Goal: Task Accomplishment & Management: Complete application form

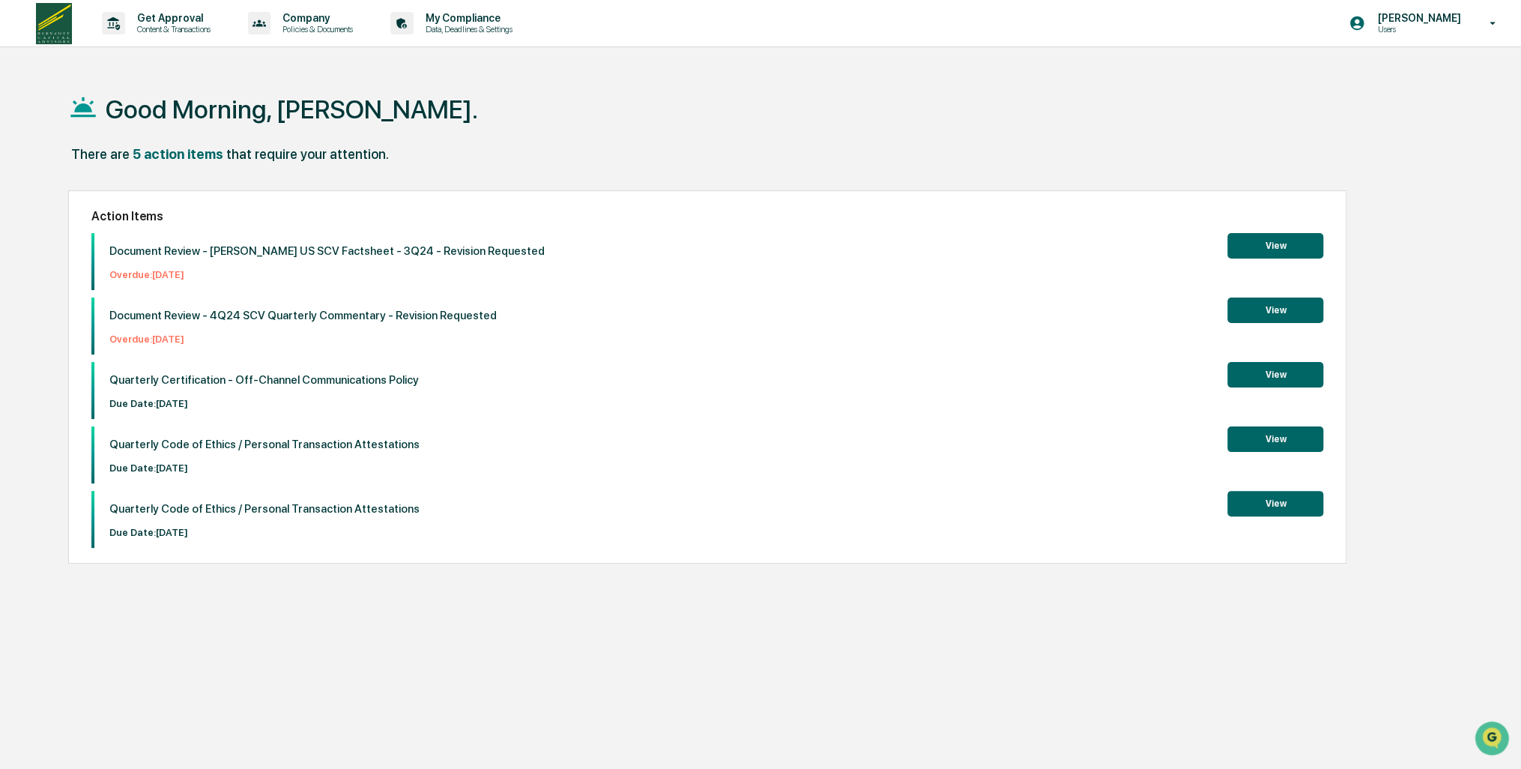
click at [1261, 378] on button "View" at bounding box center [1276, 374] width 96 height 25
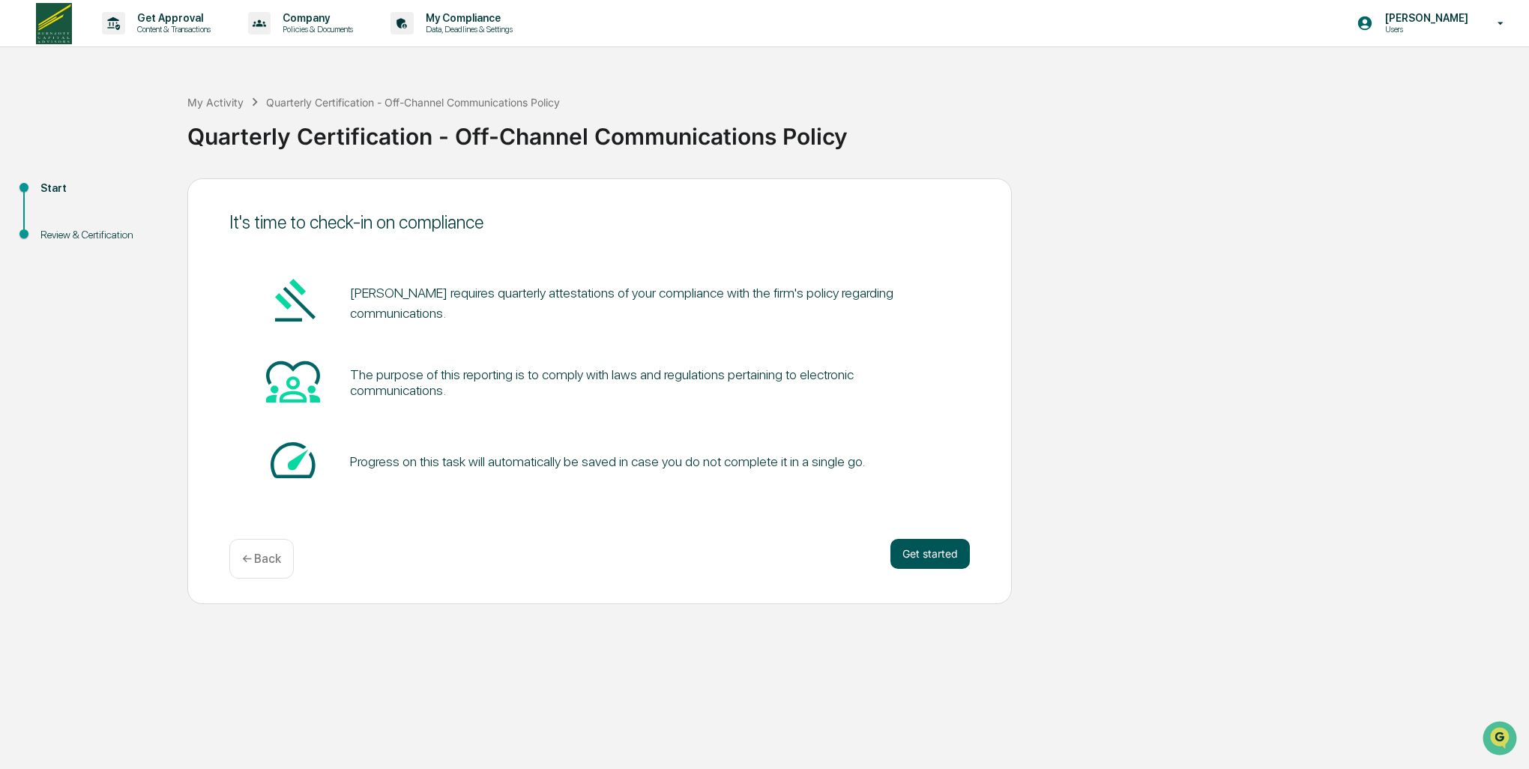
click at [929, 556] on button "Get started" at bounding box center [929, 554] width 79 height 30
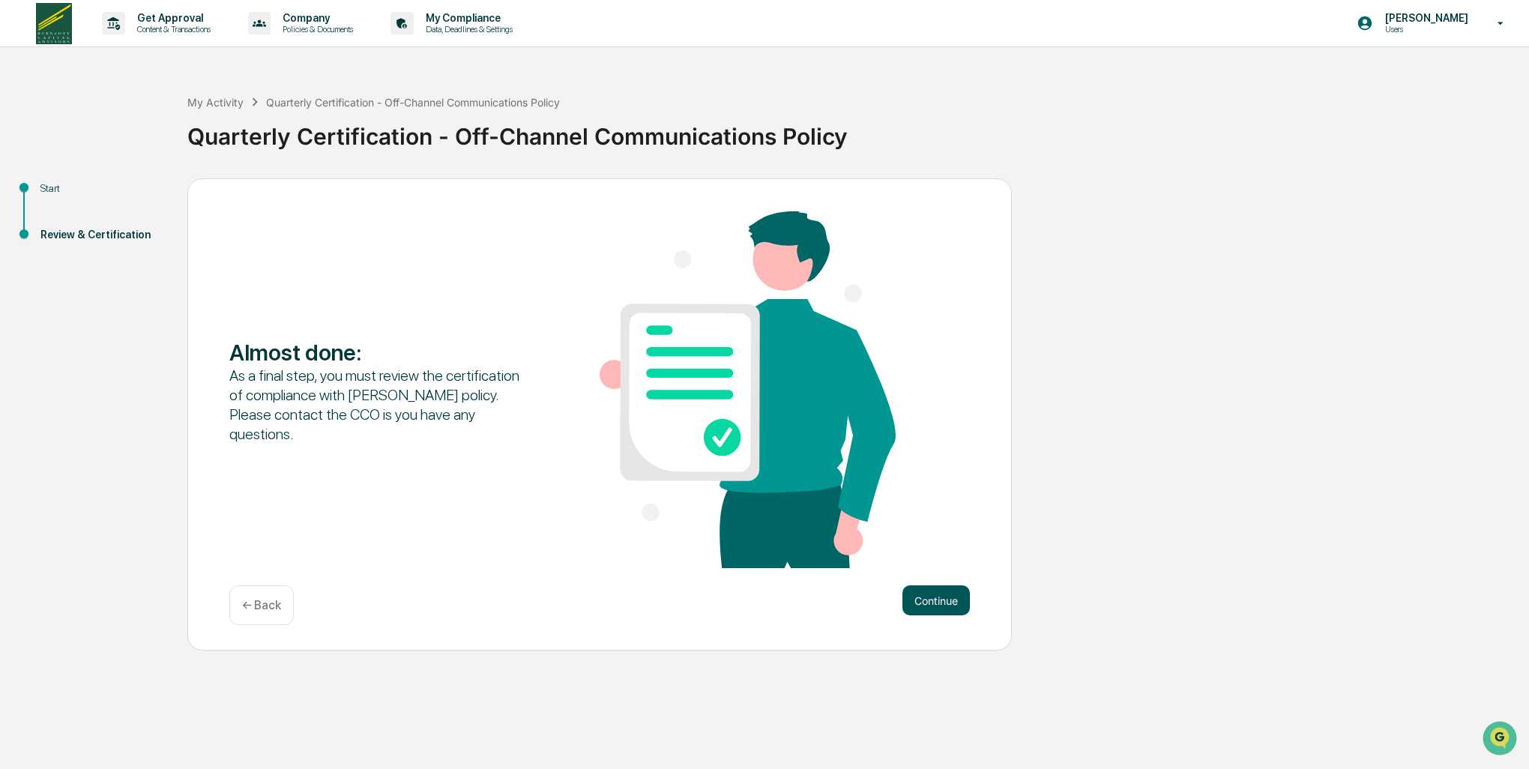
click at [932, 597] on button "Continue" at bounding box center [935, 600] width 67 height 30
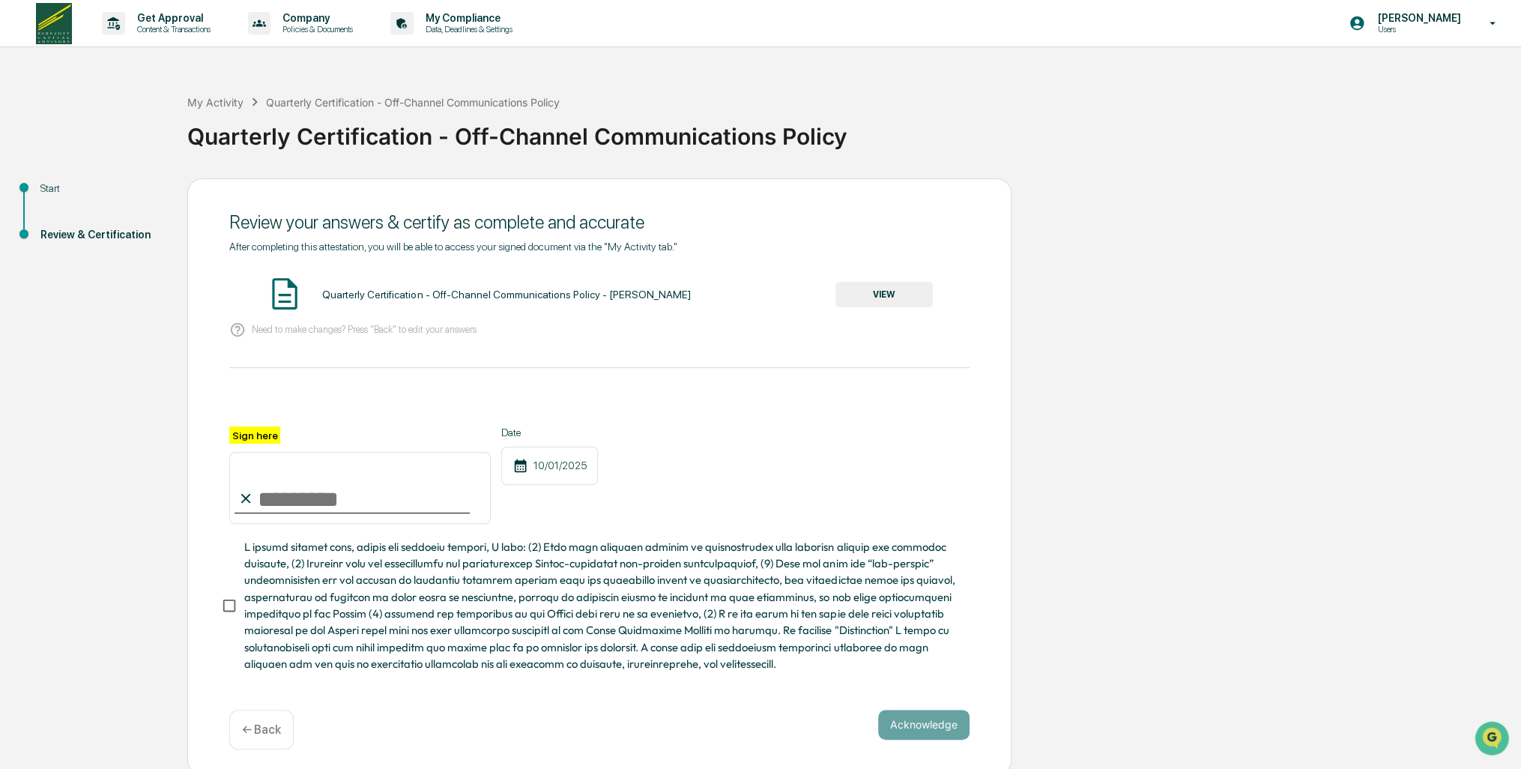
click at [860, 300] on button "VIEW" at bounding box center [884, 294] width 97 height 25
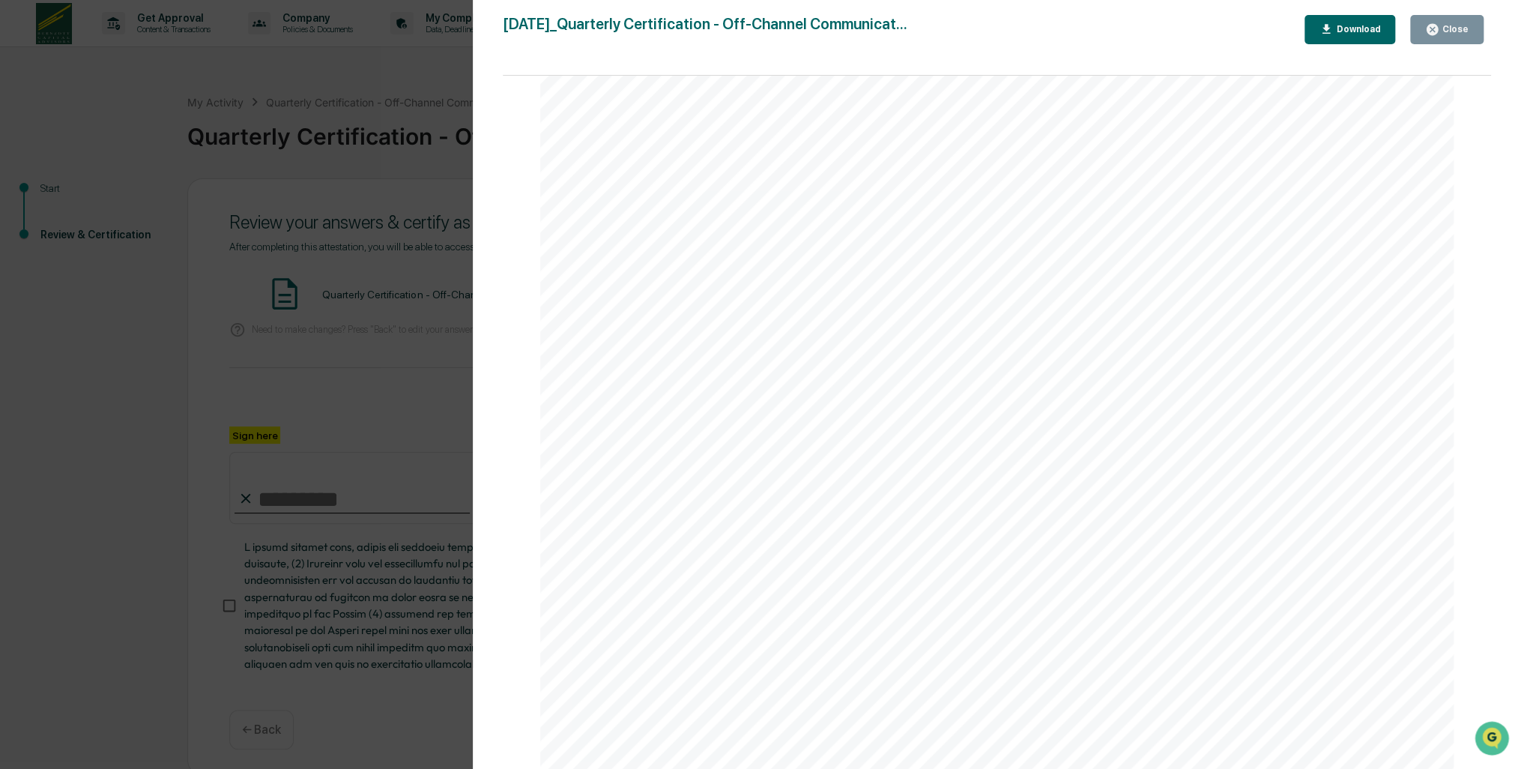
scroll to position [633, 0]
click at [1463, 25] on div "Close" at bounding box center [1454, 29] width 29 height 10
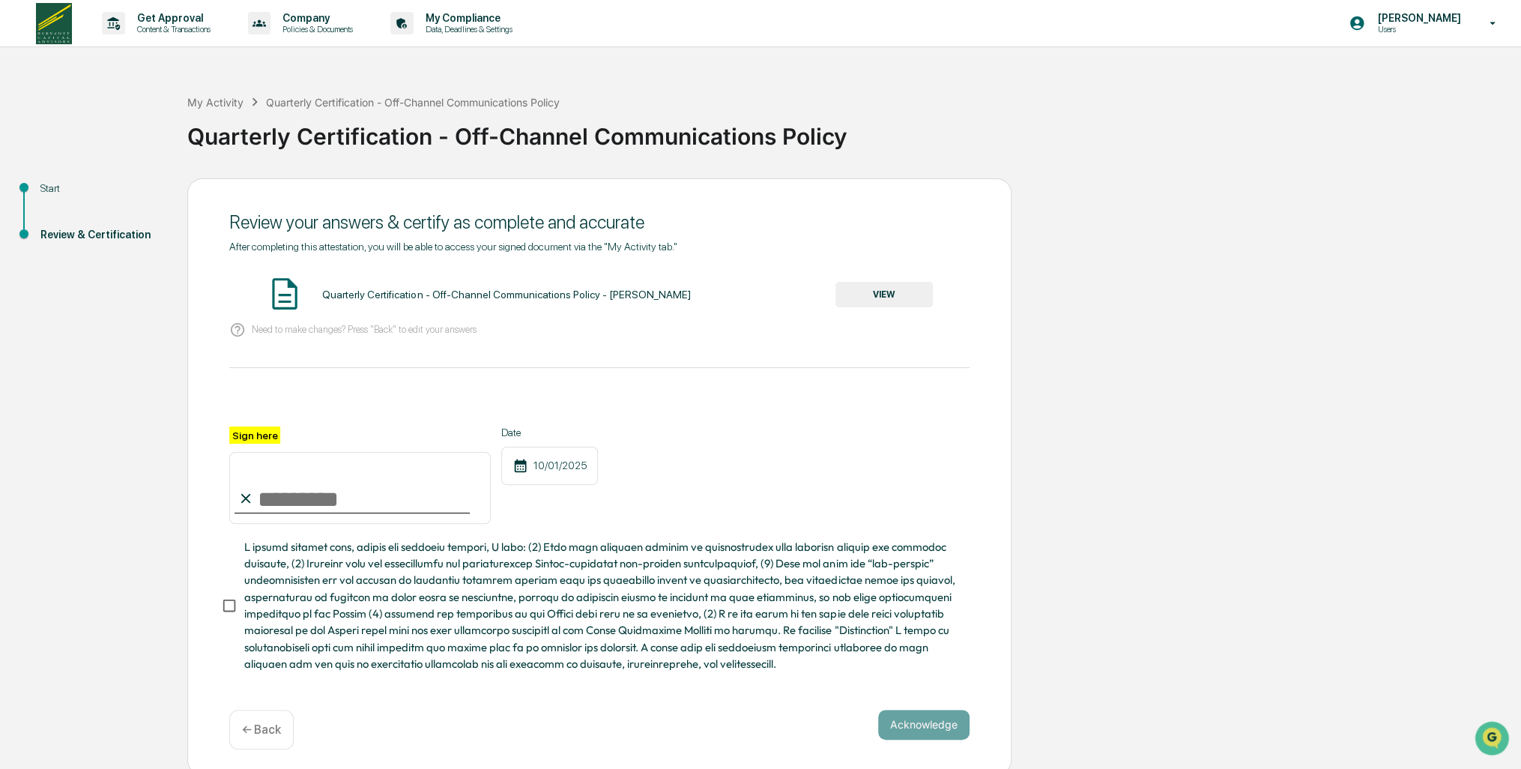
click at [270, 503] on input "Sign here" at bounding box center [360, 488] width 262 height 72
type input "**********"
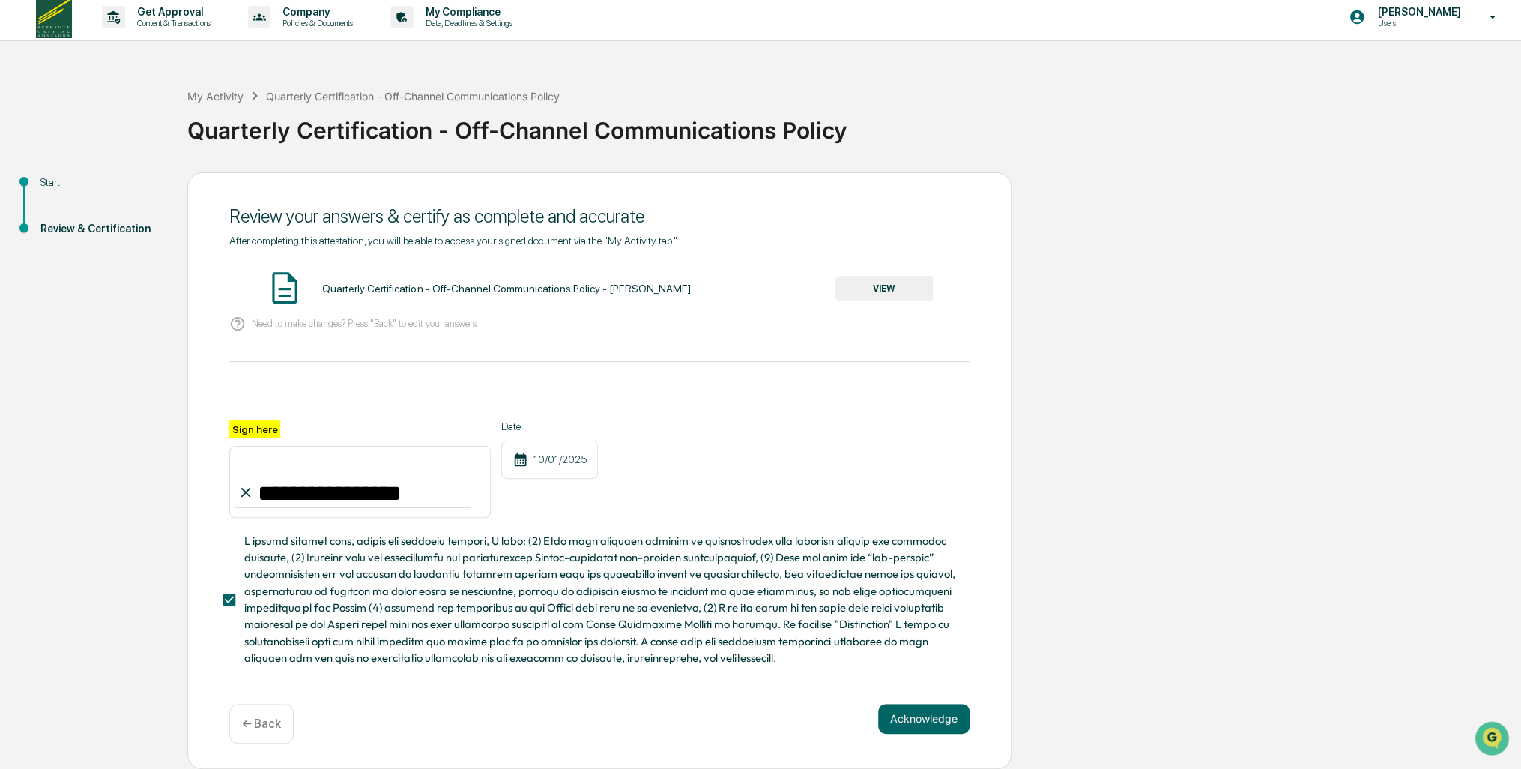
scroll to position [10, 0]
click at [942, 721] on button "Acknowledge" at bounding box center [923, 719] width 91 height 30
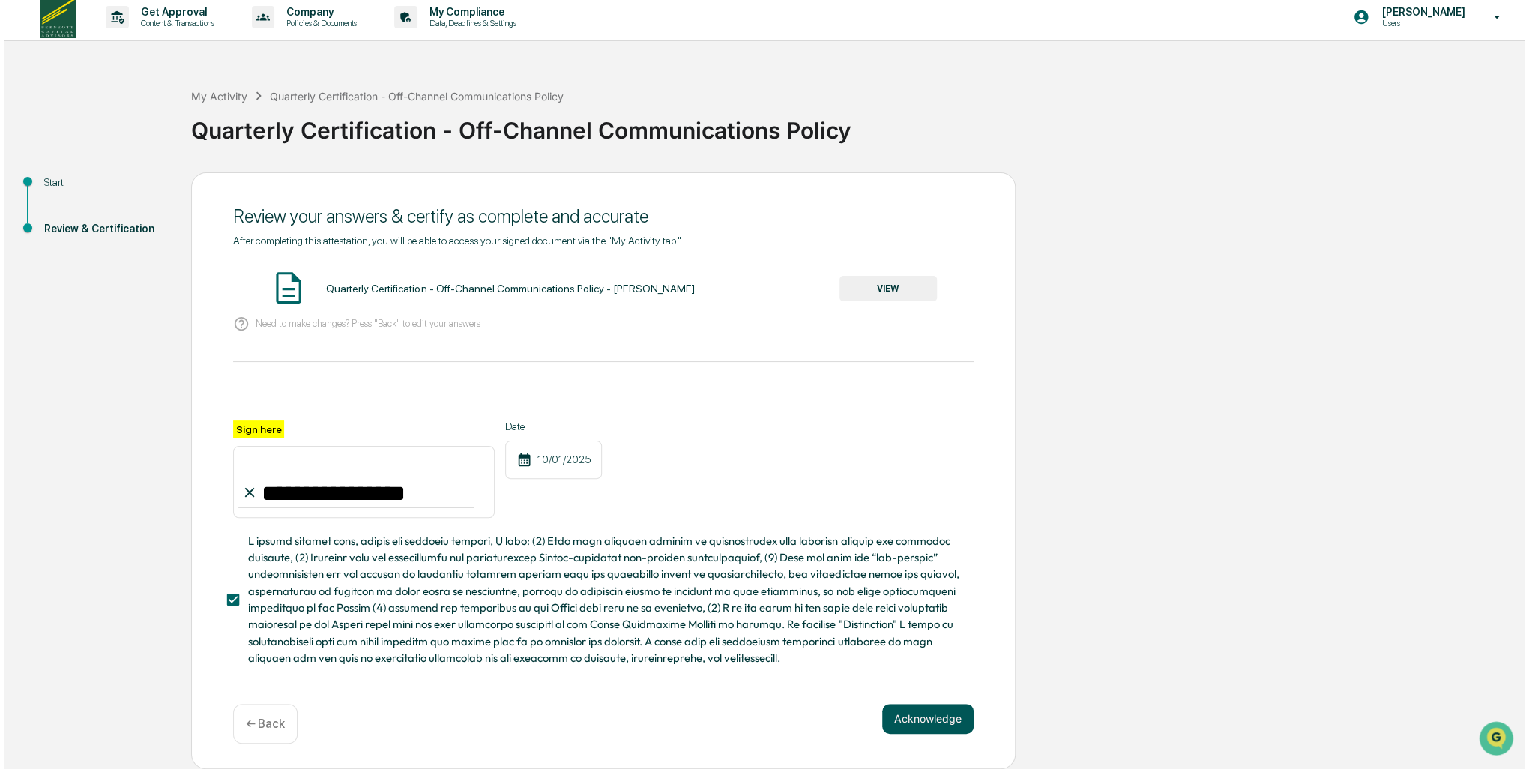
scroll to position [0, 0]
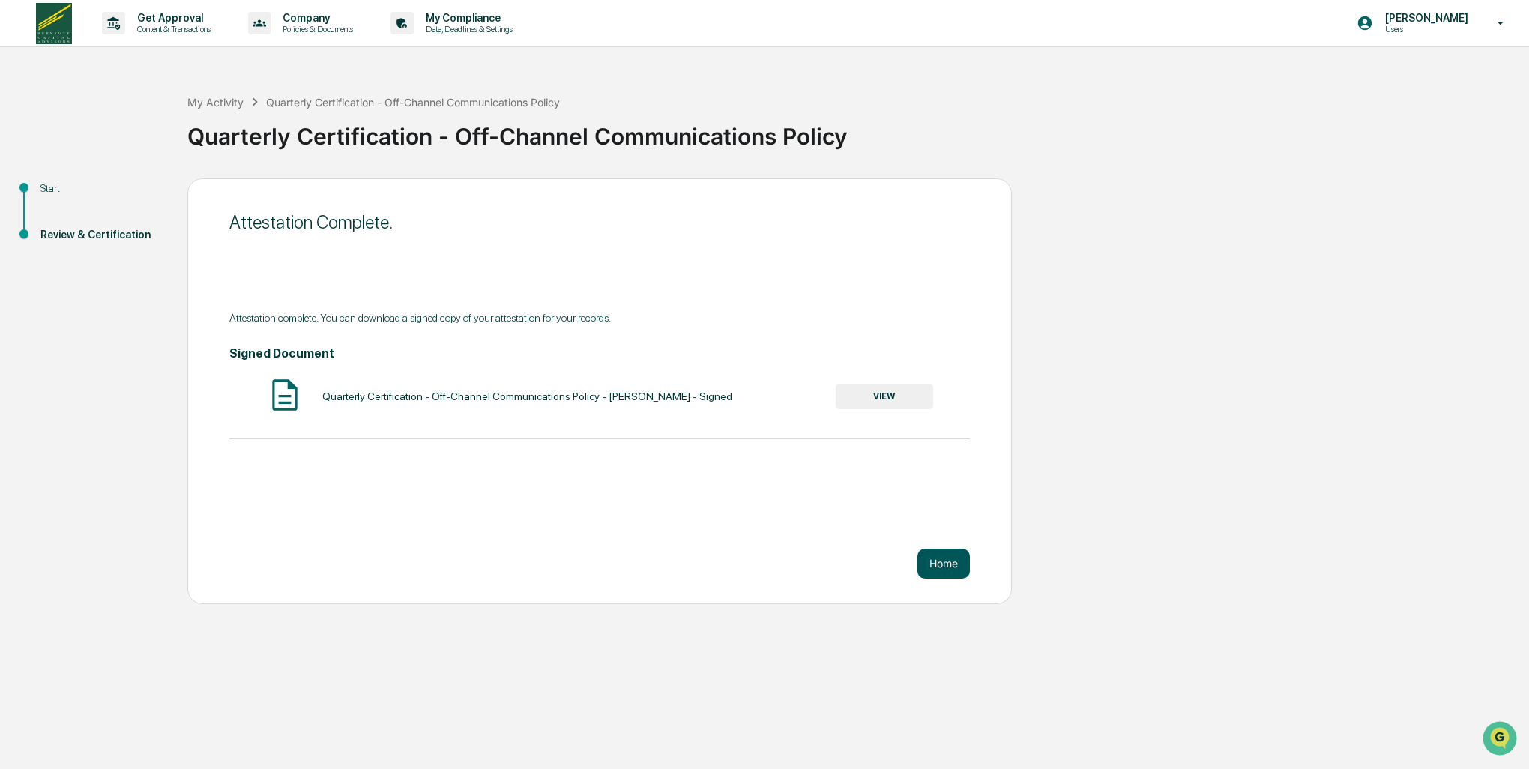
click at [942, 559] on button "Home" at bounding box center [943, 564] width 52 height 30
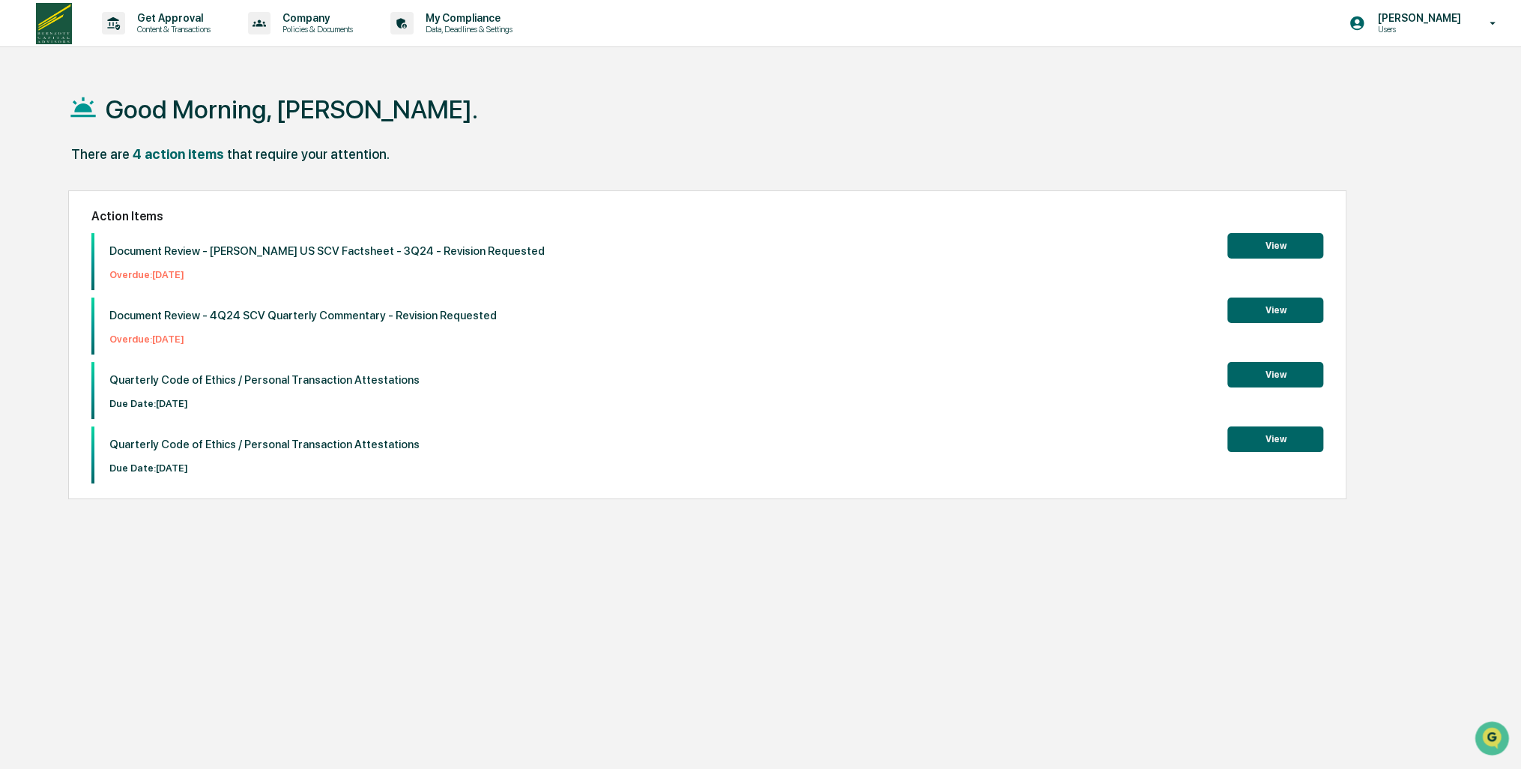
click at [1261, 382] on button "View" at bounding box center [1276, 374] width 96 height 25
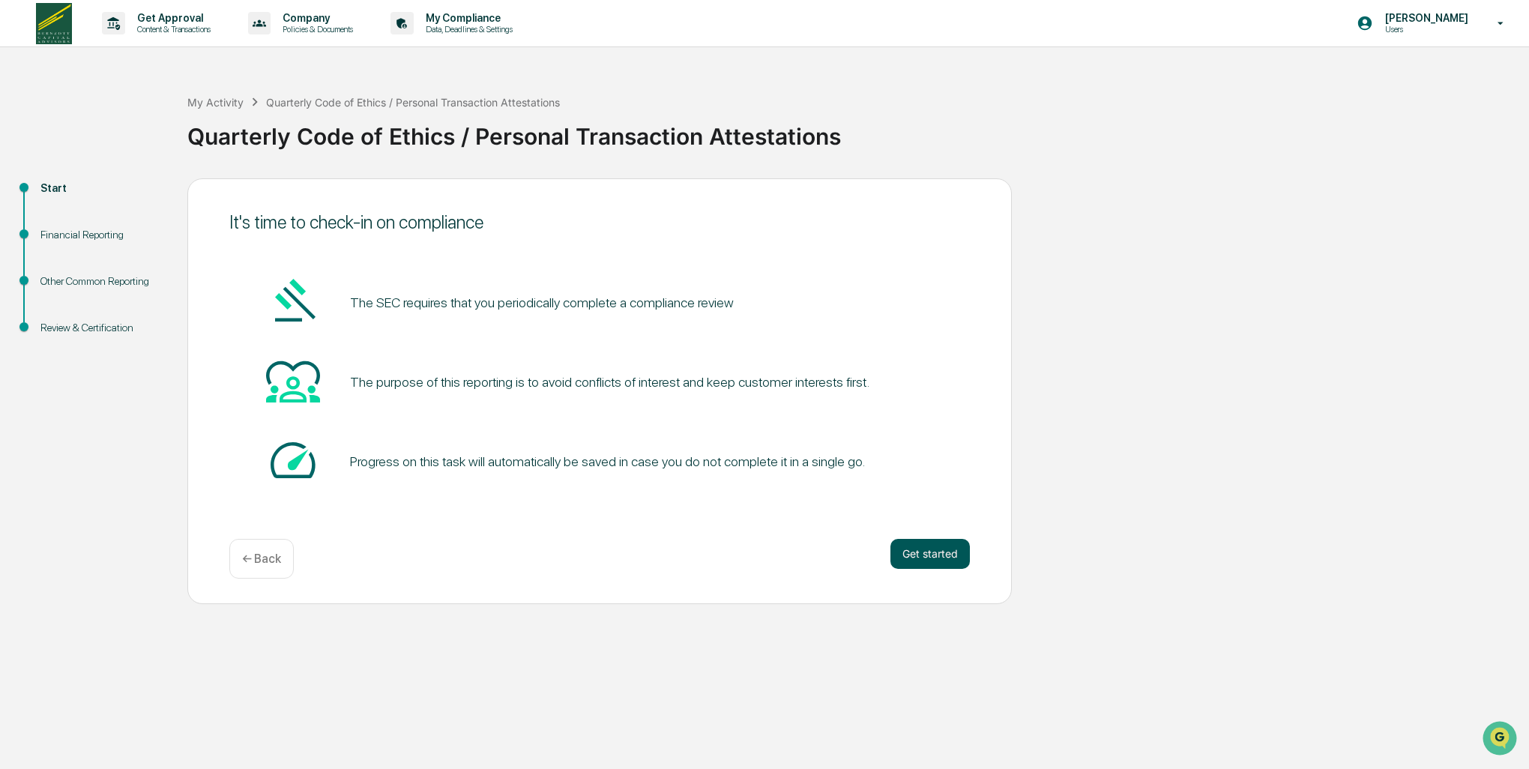
click at [935, 559] on button "Get started" at bounding box center [929, 554] width 79 height 30
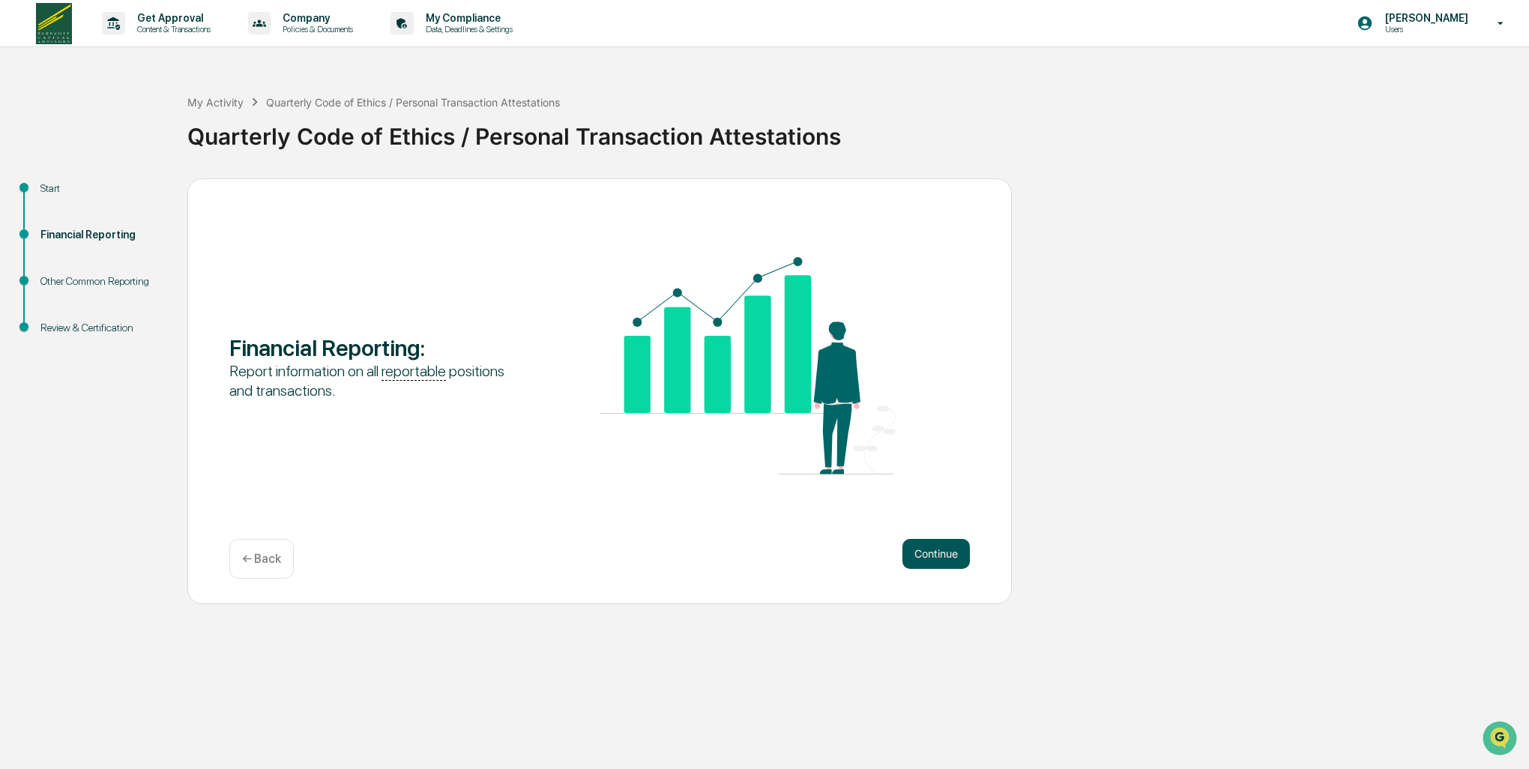
click at [932, 551] on button "Continue" at bounding box center [935, 554] width 67 height 30
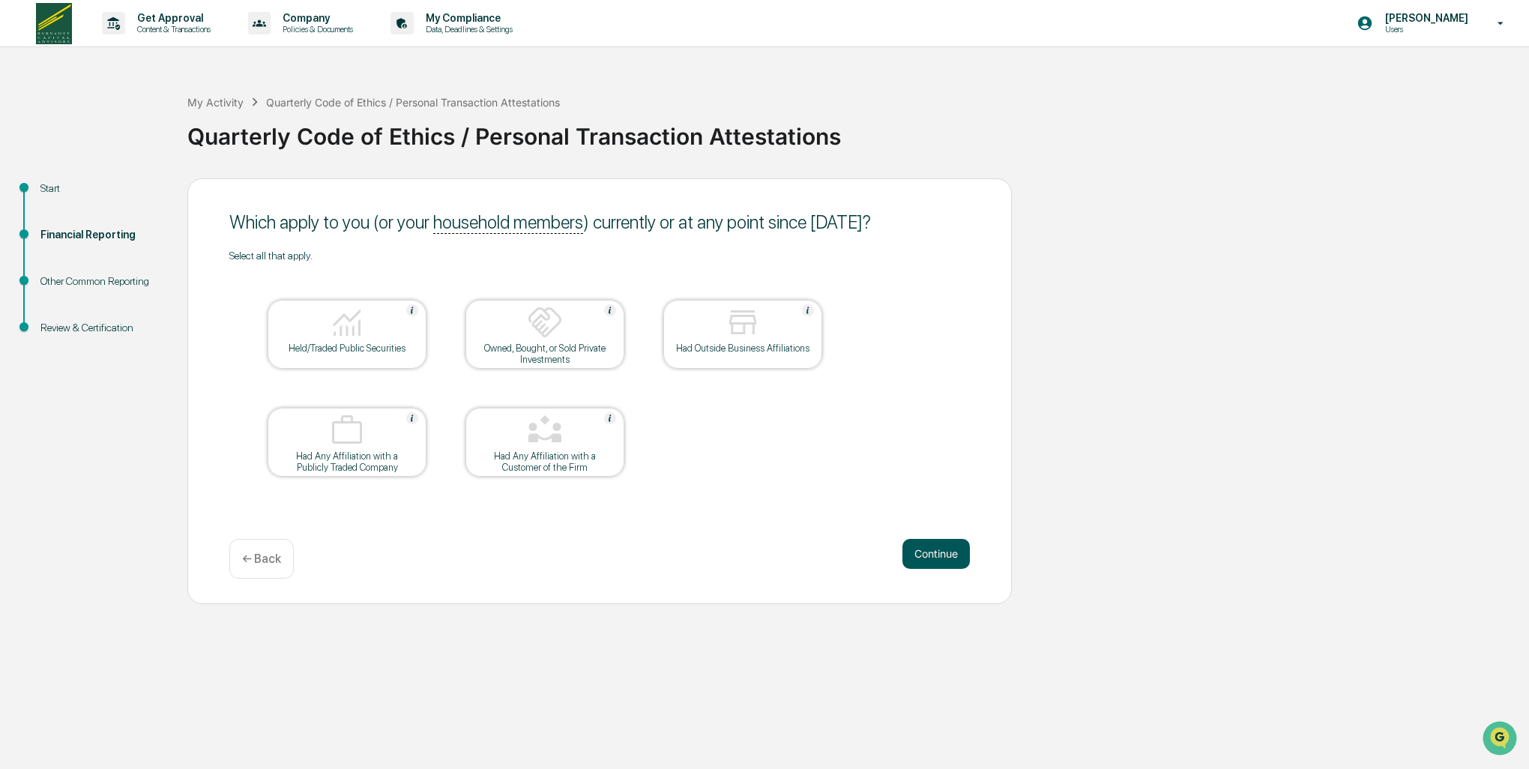
click at [935, 546] on button "Continue" at bounding box center [935, 554] width 67 height 30
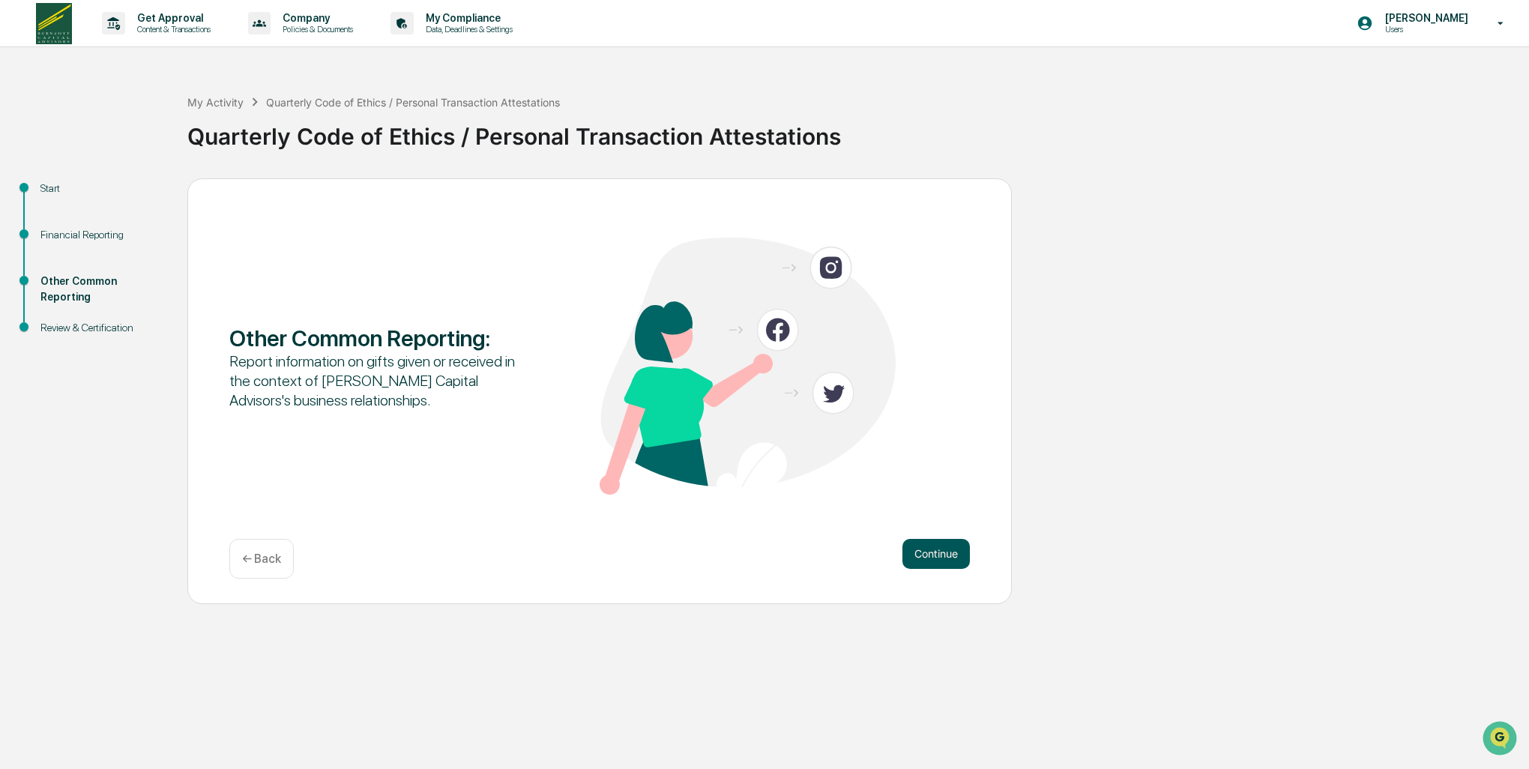
click at [935, 549] on button "Continue" at bounding box center [935, 554] width 67 height 30
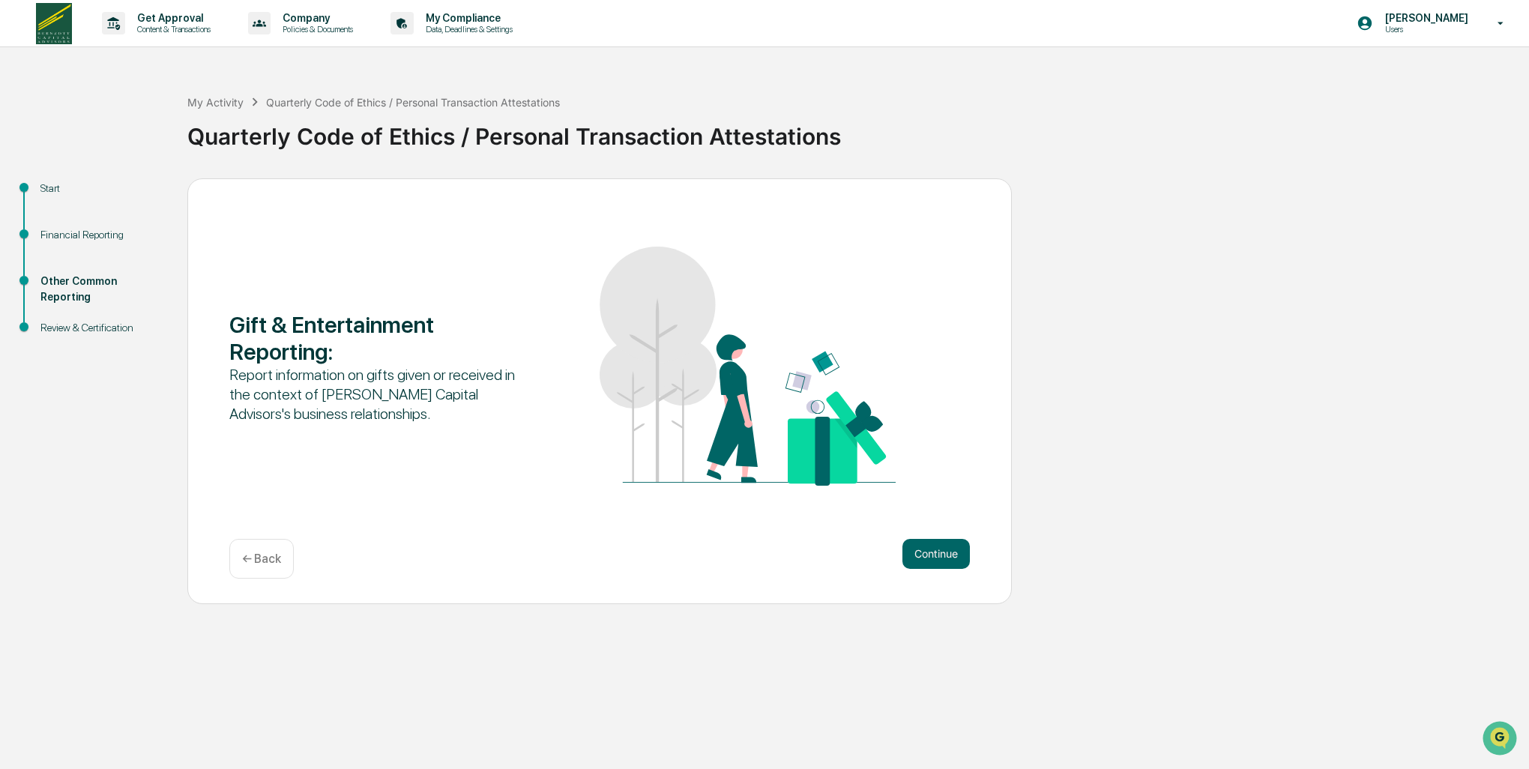
click at [935, 549] on button "Continue" at bounding box center [935, 554] width 67 height 30
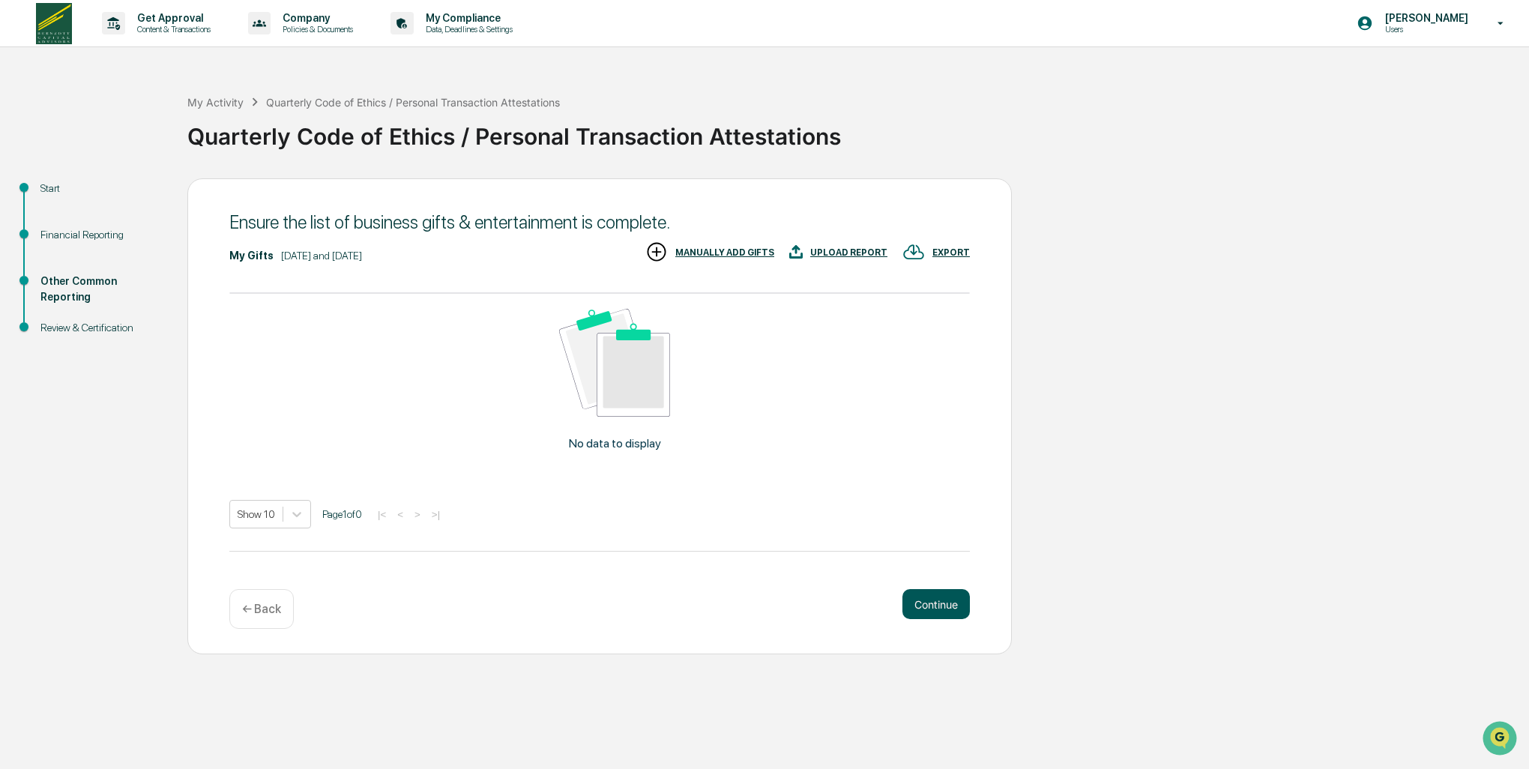
click at [929, 606] on button "Continue" at bounding box center [935, 604] width 67 height 30
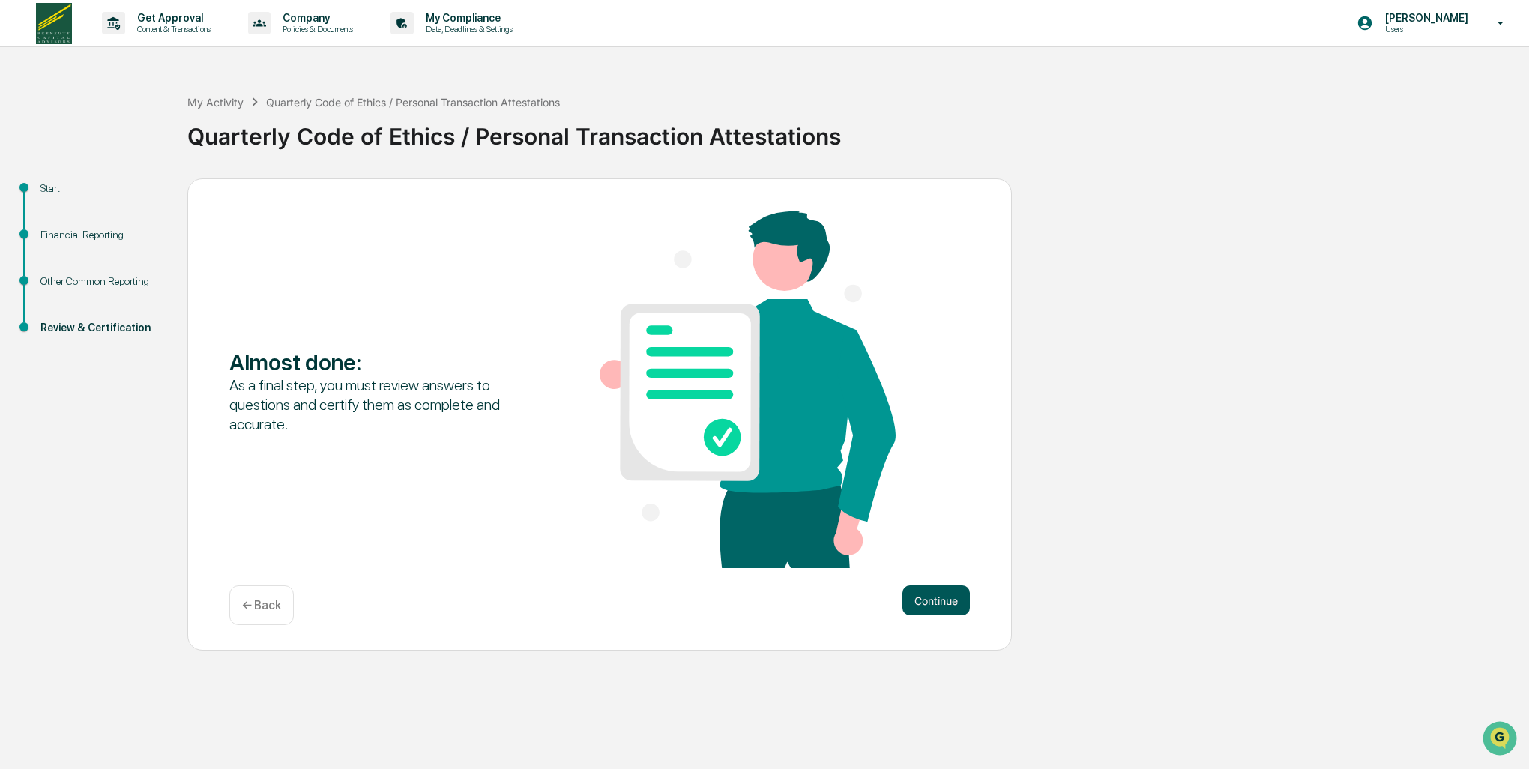
click at [923, 606] on button "Continue" at bounding box center [935, 600] width 67 height 30
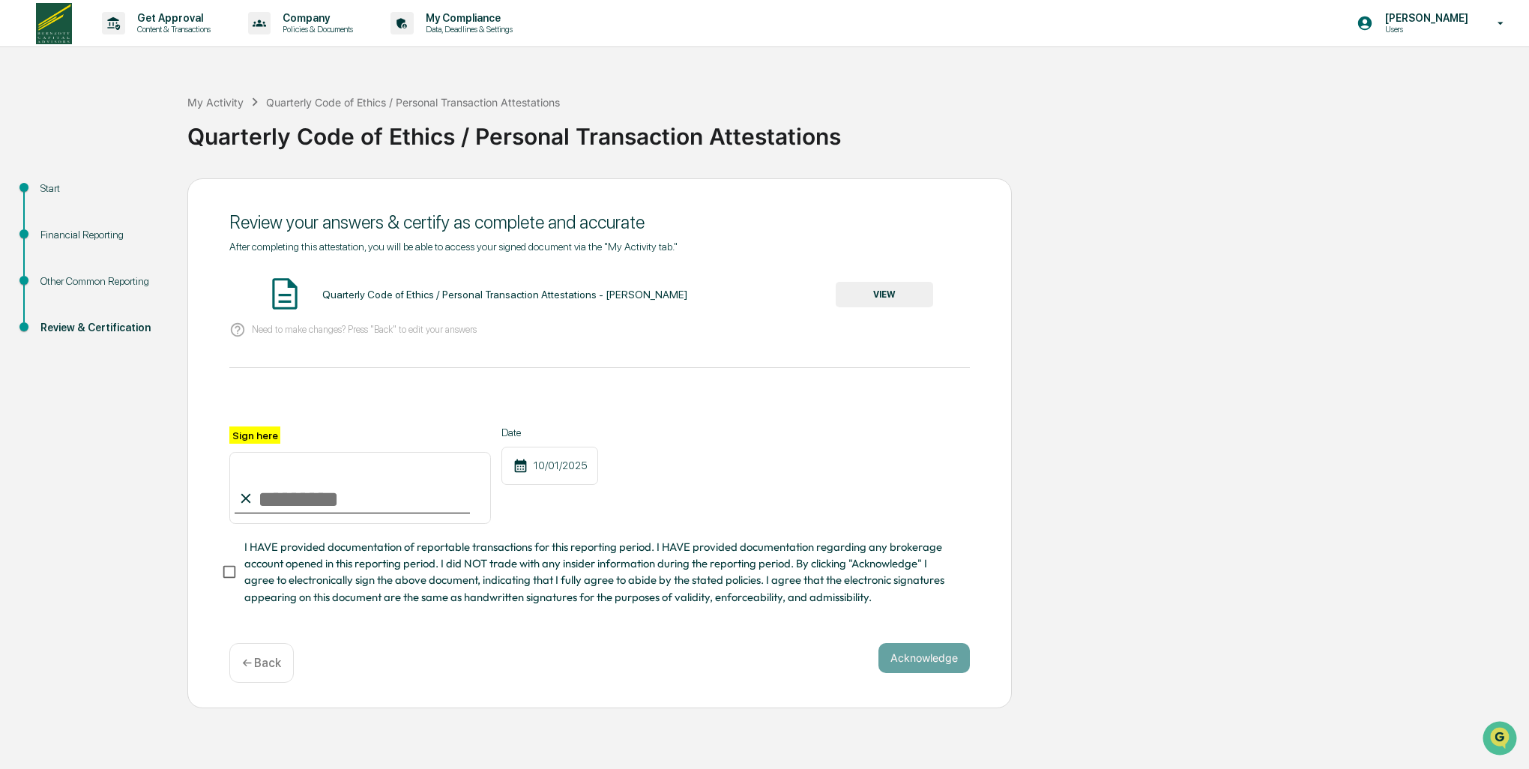
click at [875, 298] on button "VIEW" at bounding box center [884, 294] width 97 height 25
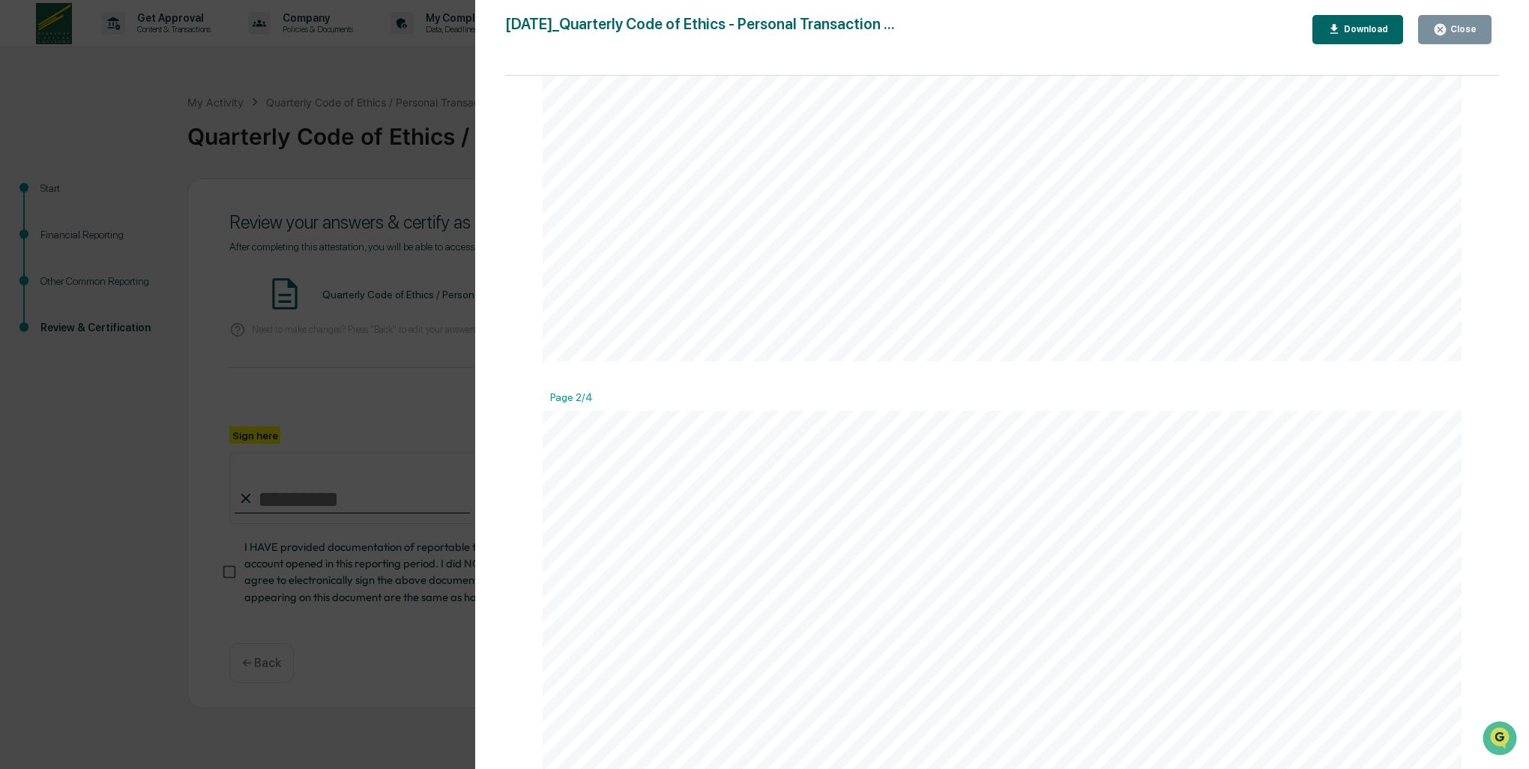
scroll to position [1349, 0]
click at [1459, 27] on div "Close" at bounding box center [1461, 29] width 29 height 10
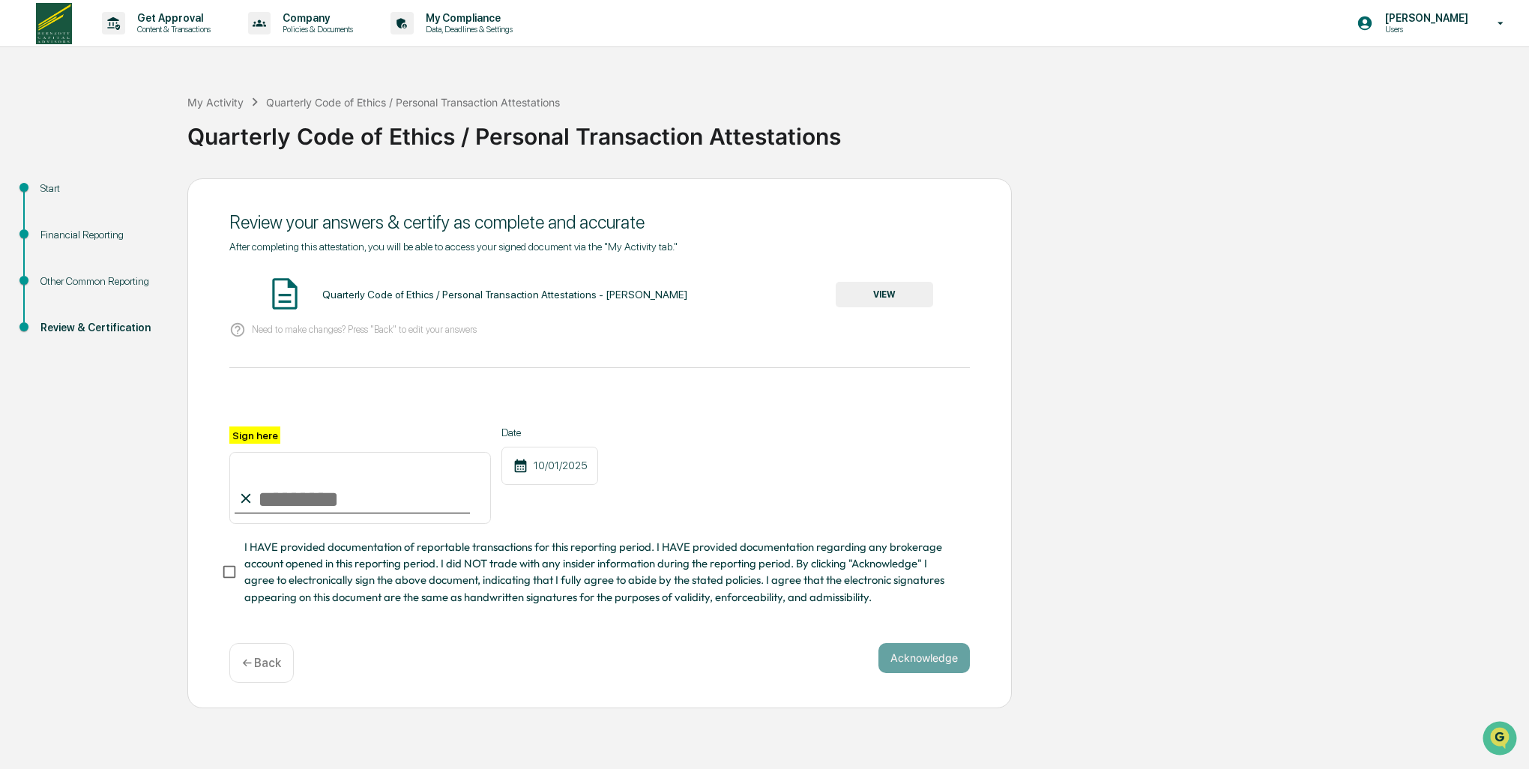
click at [276, 504] on input "Sign here" at bounding box center [360, 488] width 262 height 72
type input "**********"
click at [909, 669] on button "Acknowledge" at bounding box center [923, 658] width 91 height 30
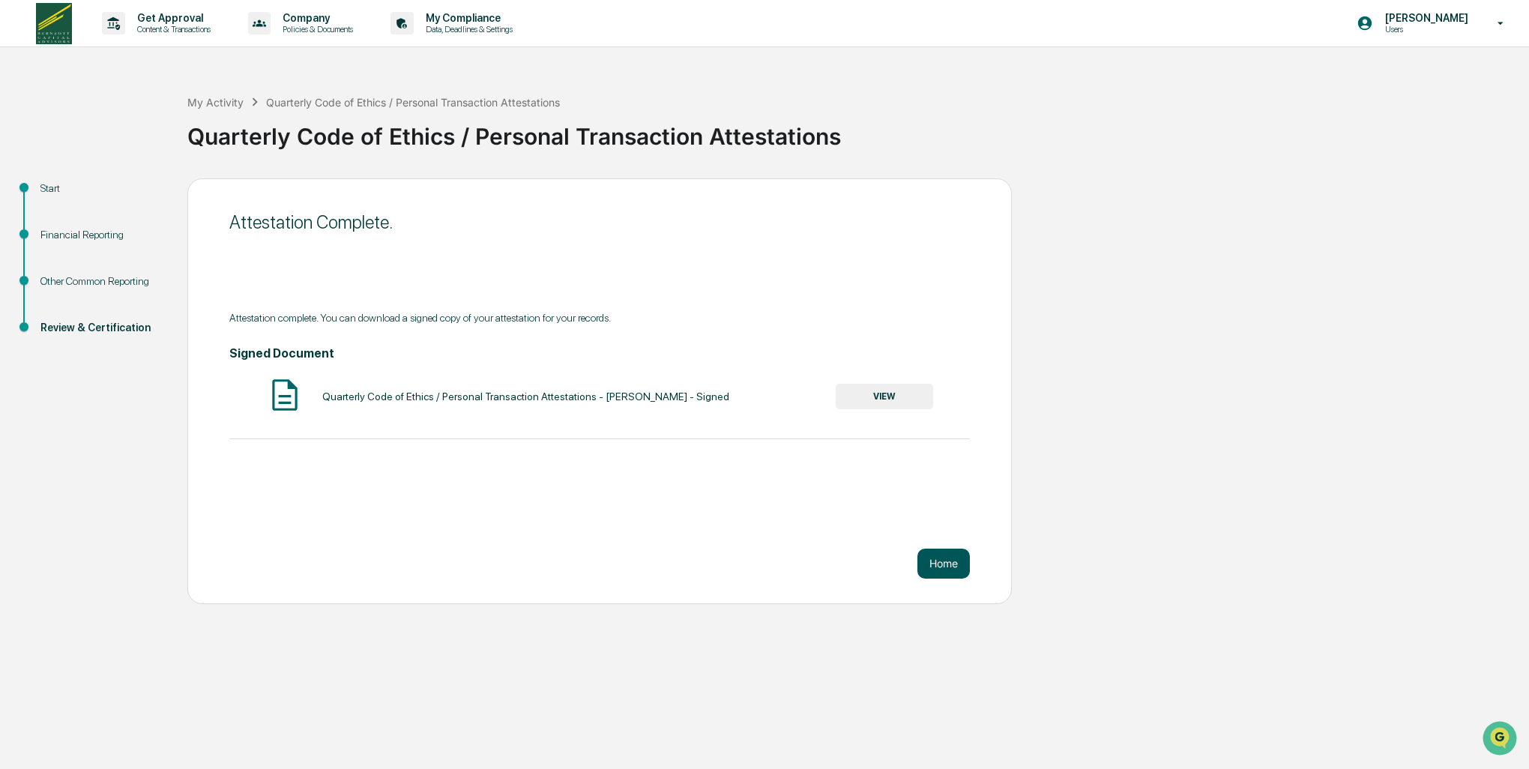
click at [942, 559] on button "Home" at bounding box center [943, 564] width 52 height 30
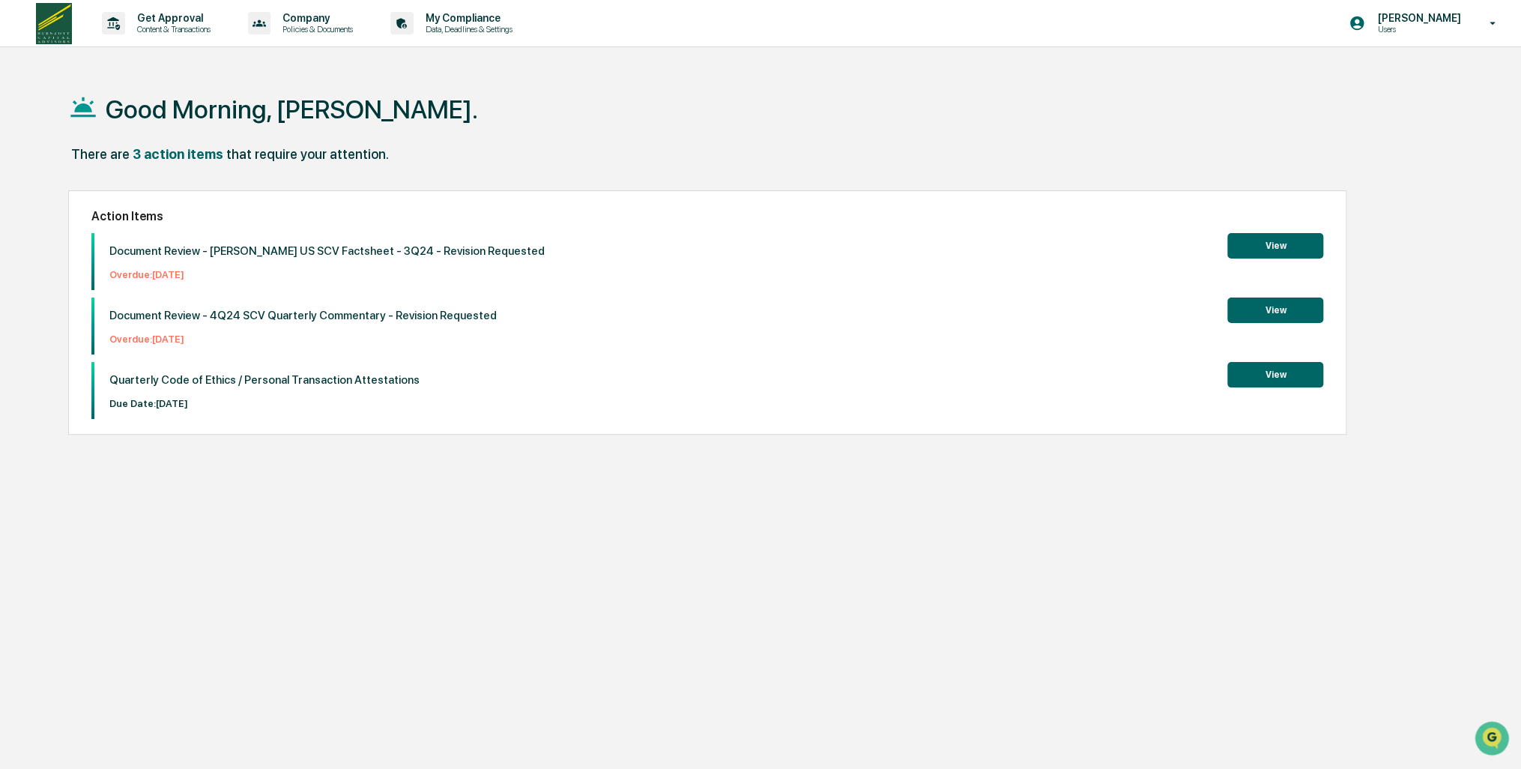
click at [1250, 380] on button "View" at bounding box center [1276, 374] width 96 height 25
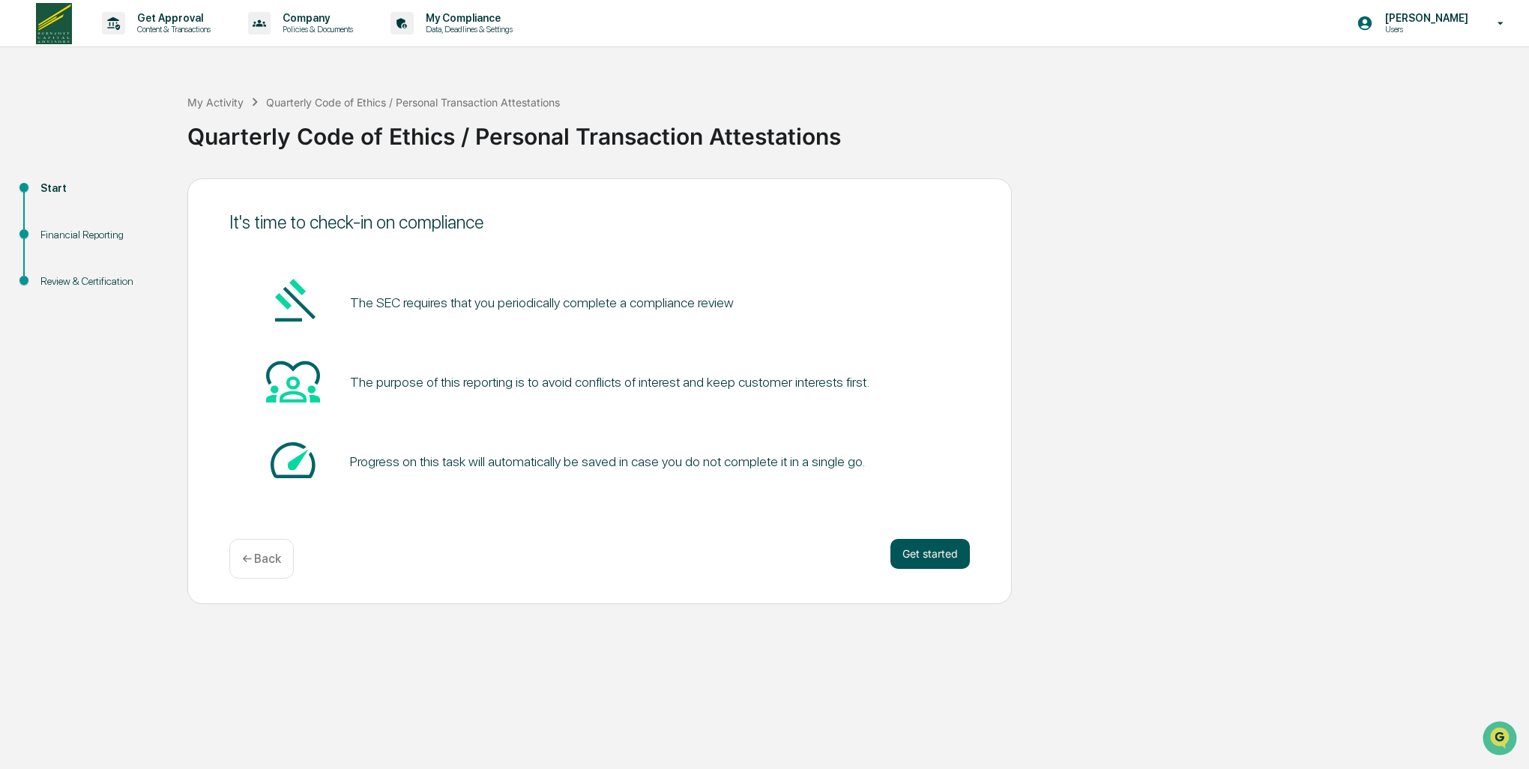
click at [924, 555] on button "Get started" at bounding box center [929, 554] width 79 height 30
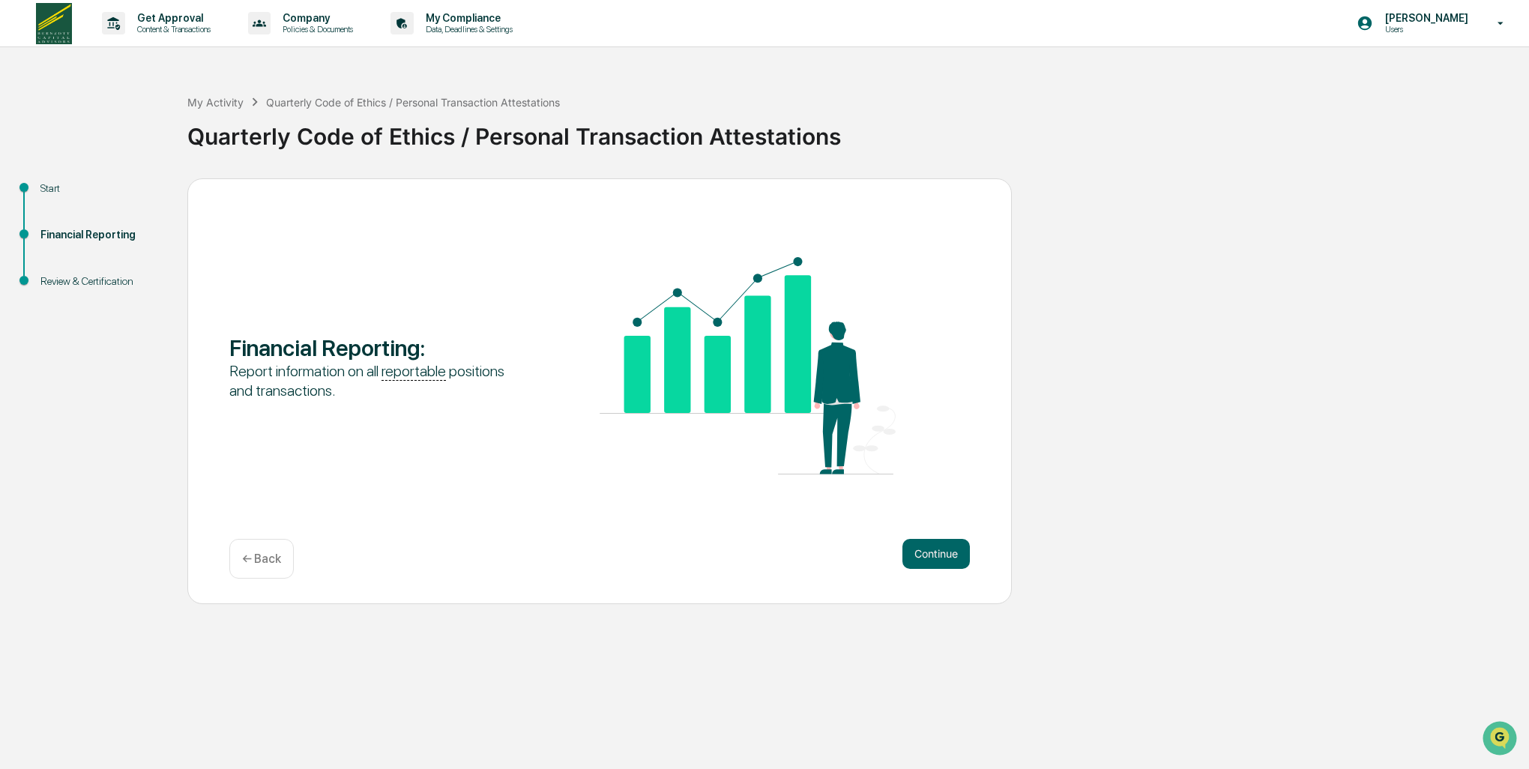
click at [925, 553] on button "Continue" at bounding box center [935, 554] width 67 height 30
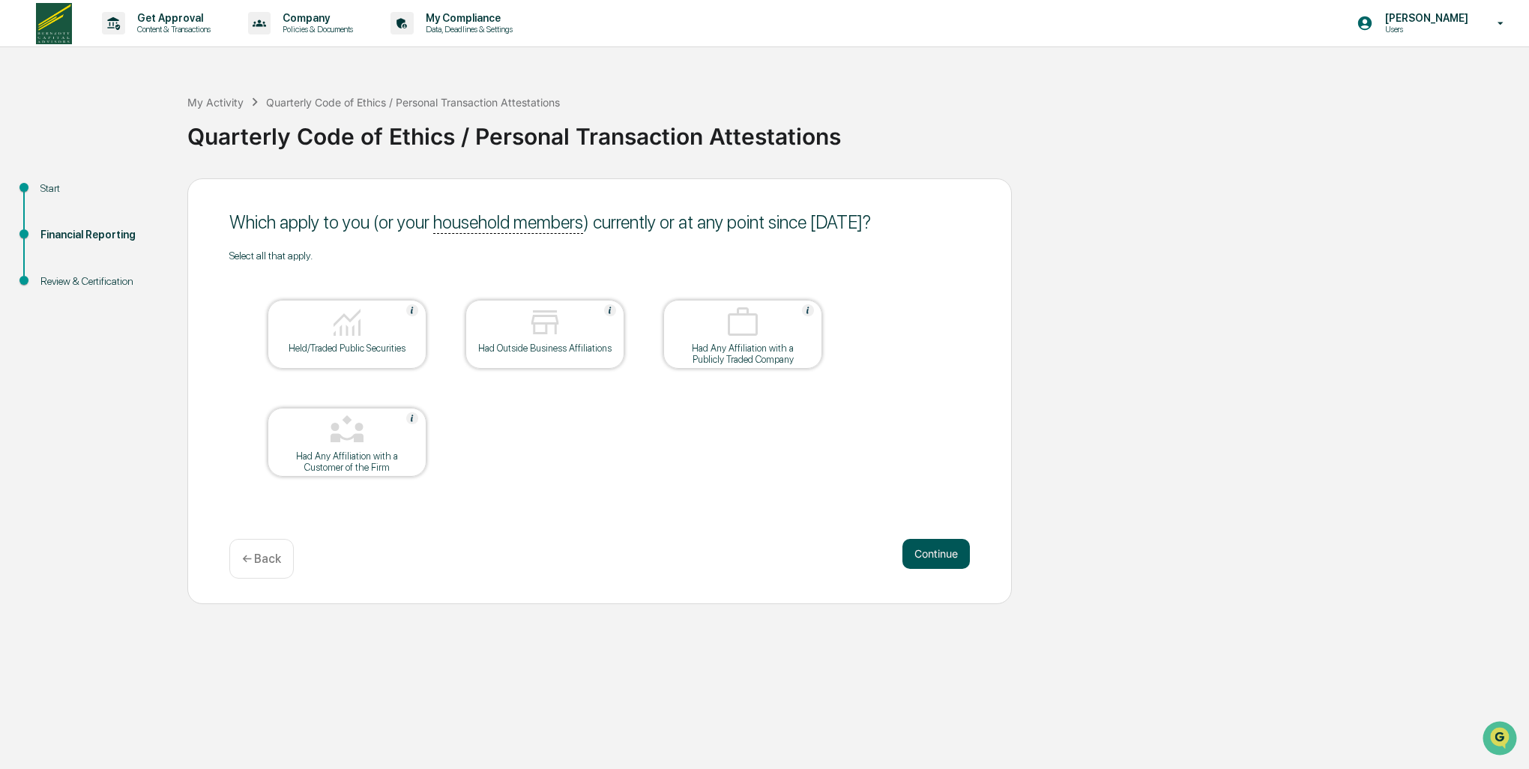
click at [926, 553] on button "Continue" at bounding box center [935, 554] width 67 height 30
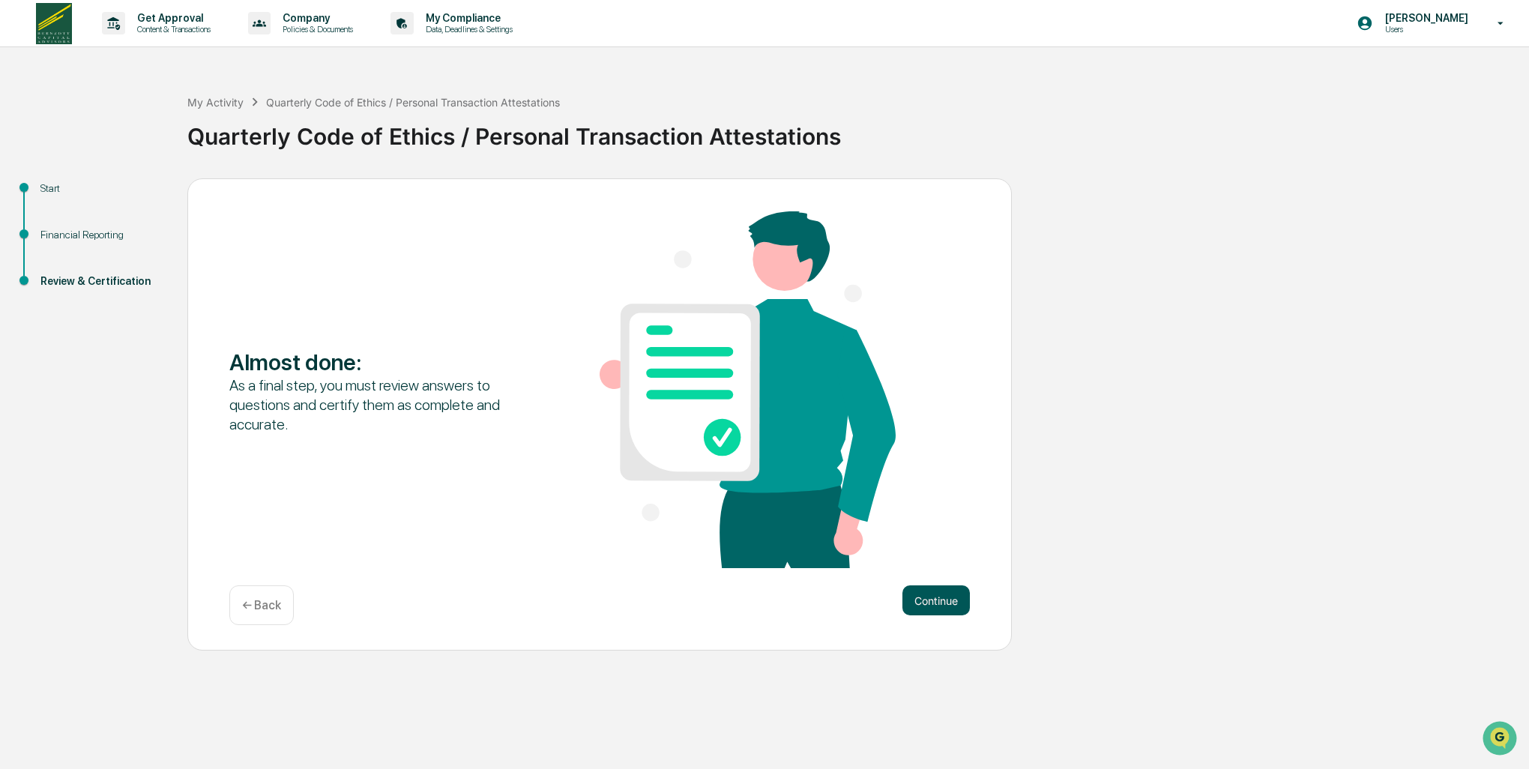
click at [920, 603] on button "Continue" at bounding box center [935, 600] width 67 height 30
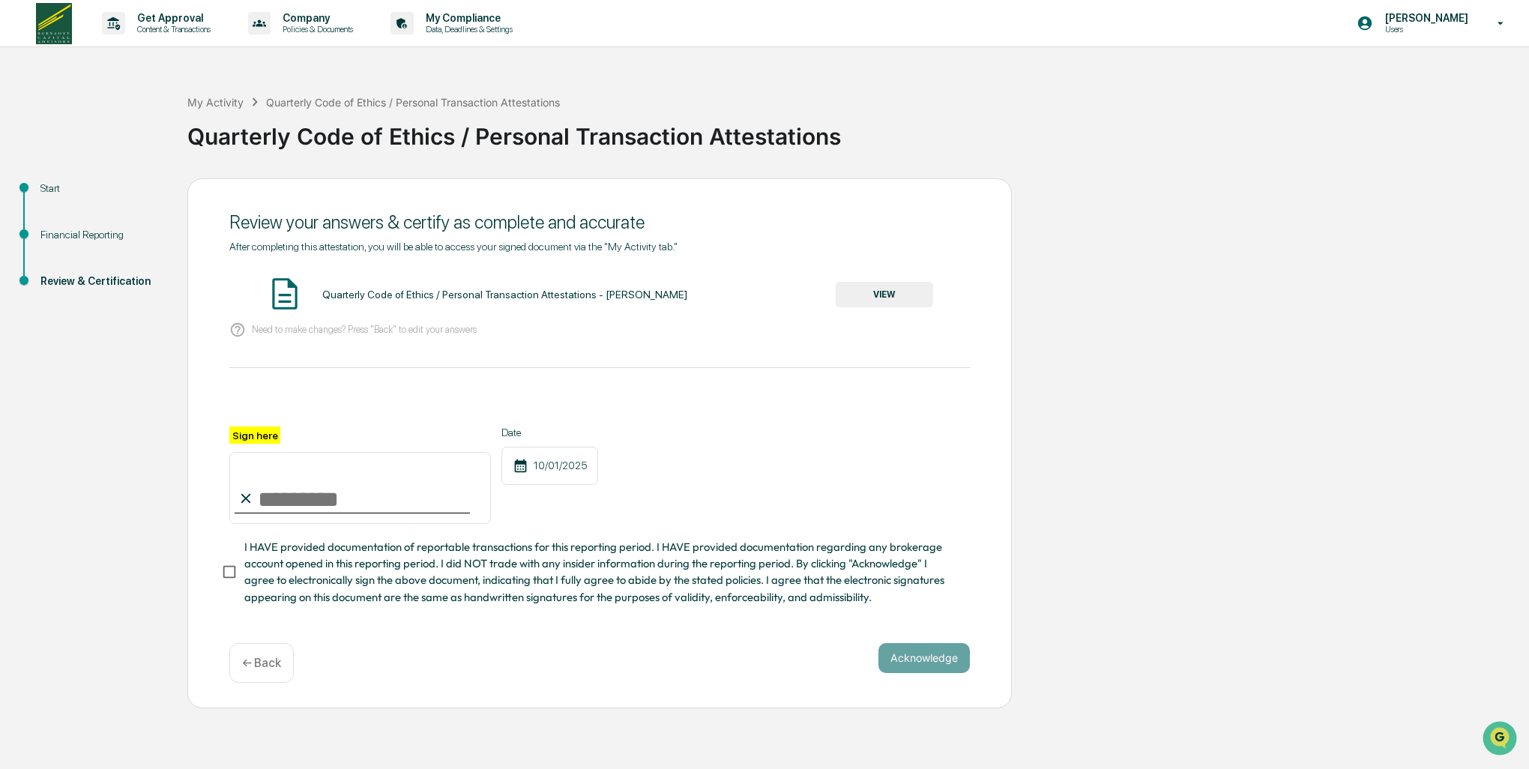
click at [896, 298] on button "VIEW" at bounding box center [884, 294] width 97 height 25
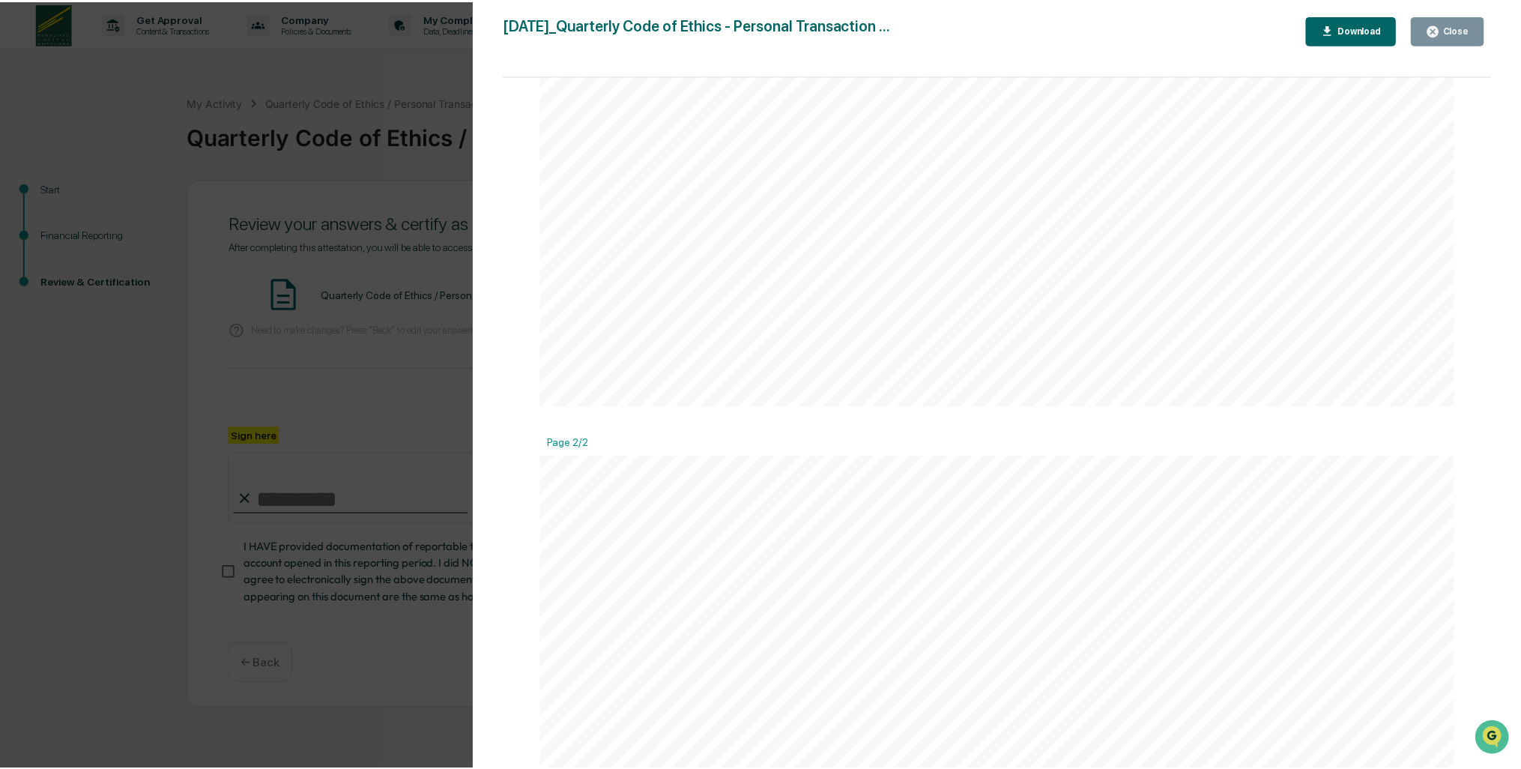
scroll to position [1124, 0]
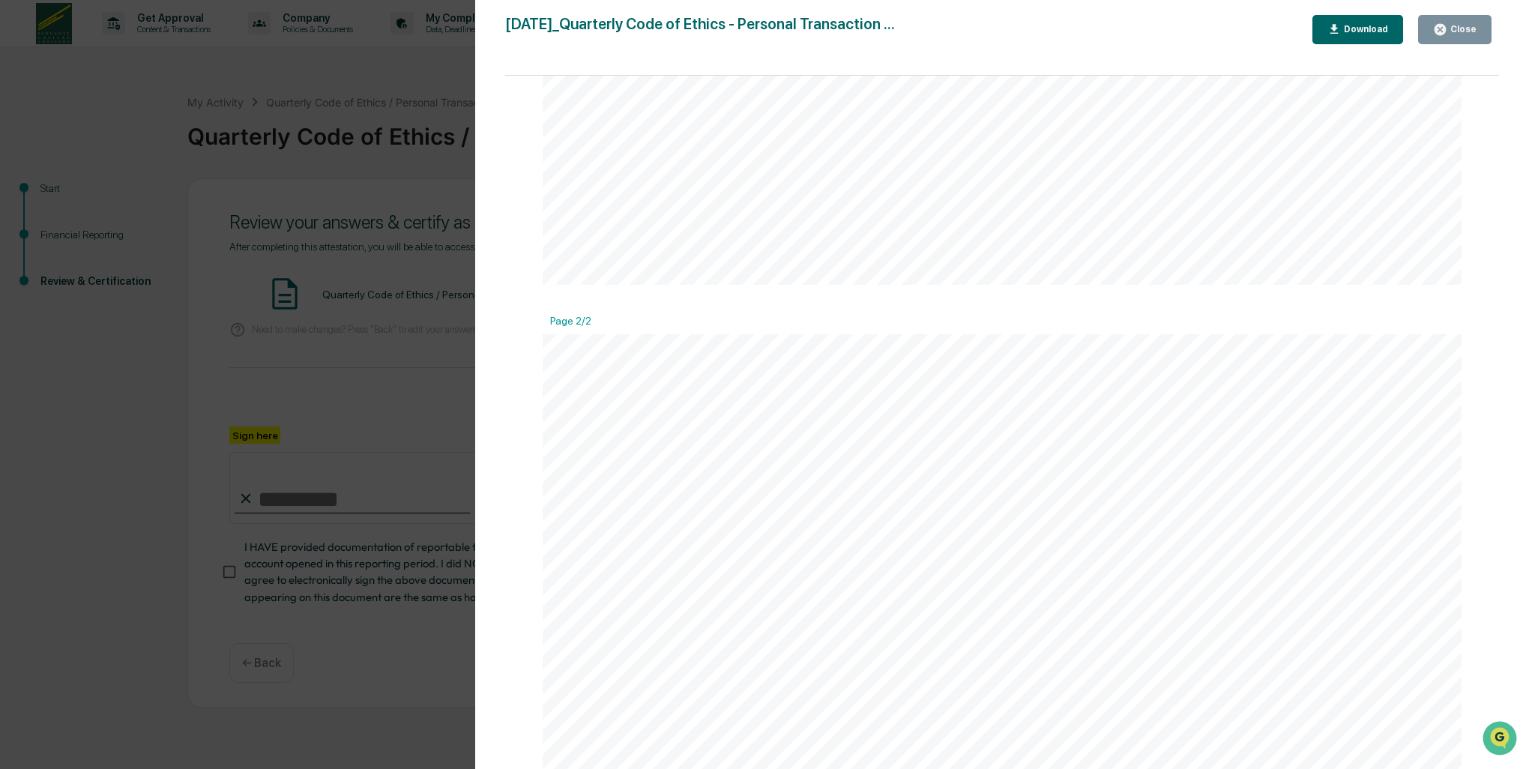
click at [1446, 31] on icon "button" at bounding box center [1440, 29] width 11 height 11
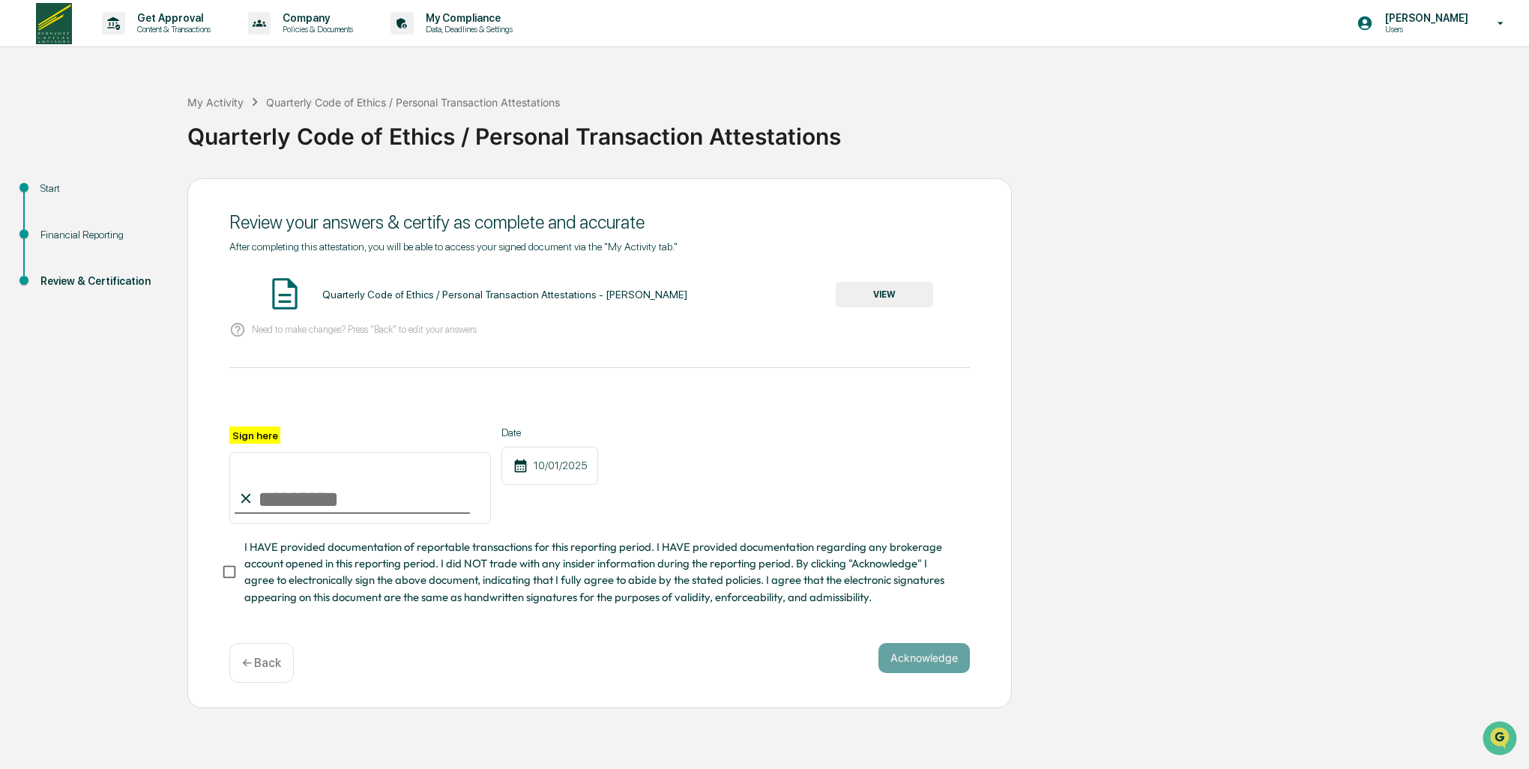
click at [279, 507] on input "Sign here" at bounding box center [360, 488] width 262 height 72
type input "**********"
click at [908, 672] on button "Acknowledge" at bounding box center [923, 658] width 91 height 30
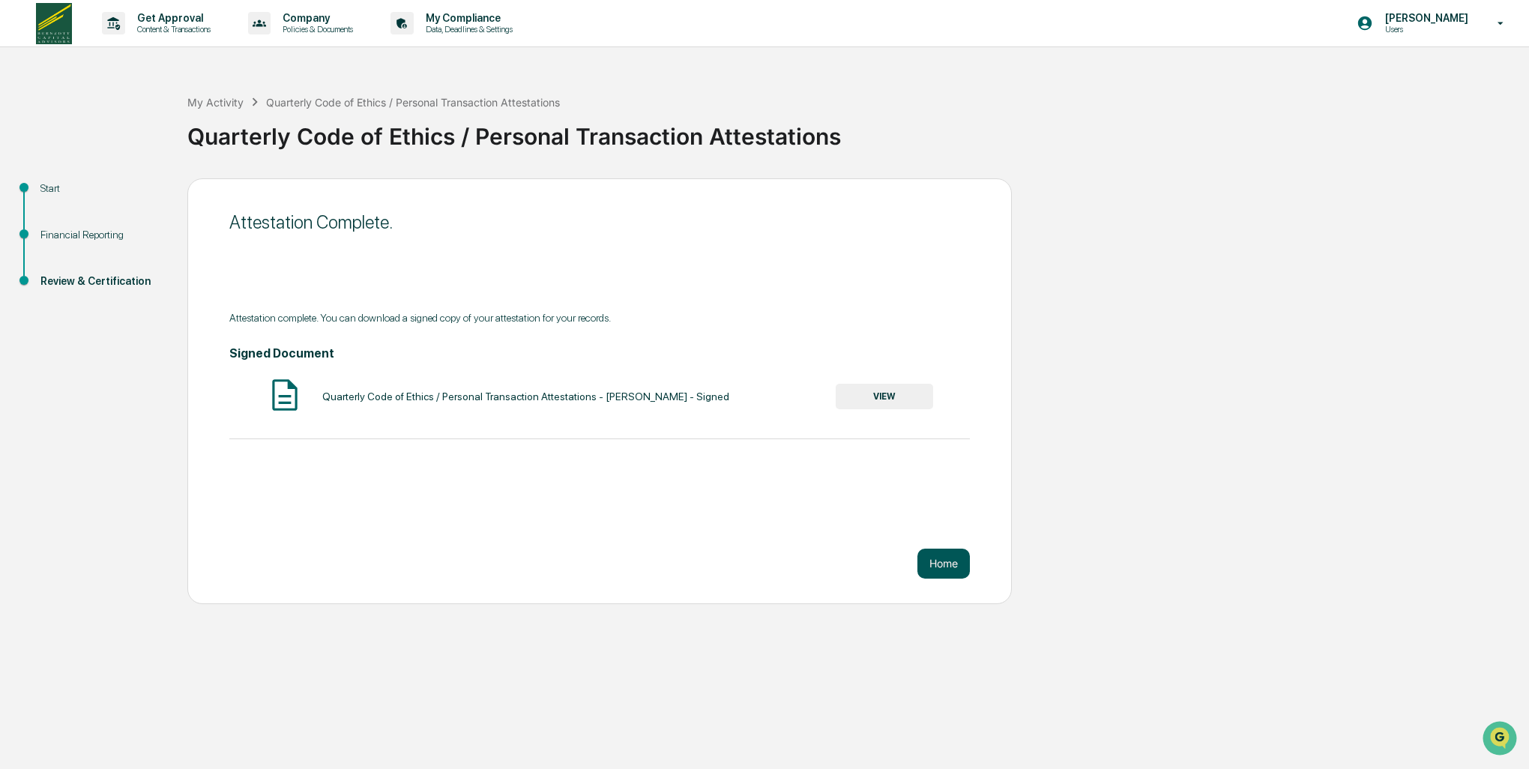
click at [935, 565] on button "Home" at bounding box center [943, 564] width 52 height 30
